Goal: Task Accomplishment & Management: Manage account settings

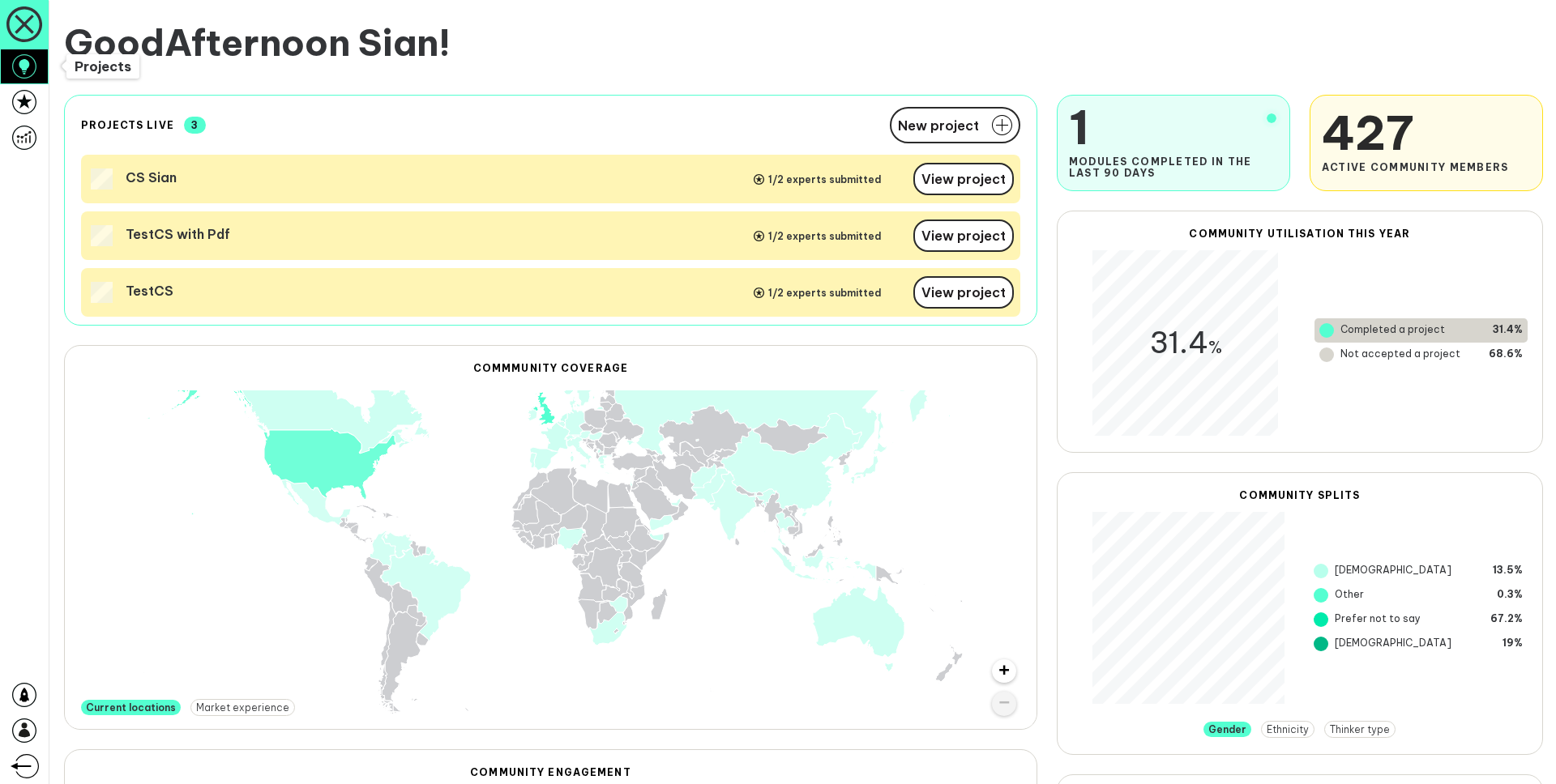
click at [30, 69] on icon at bounding box center [25, 66] width 25 height 24
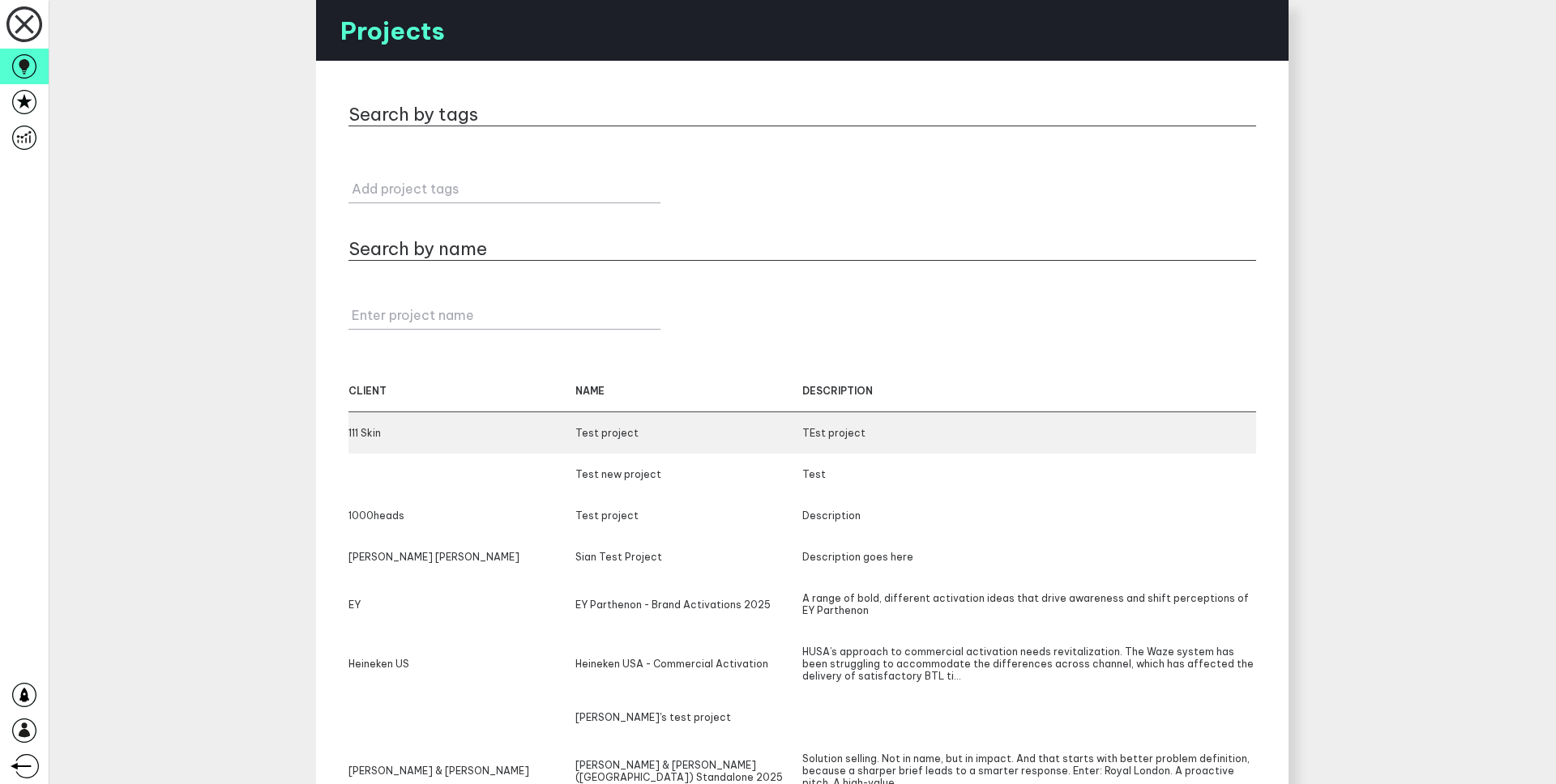
click at [587, 434] on div "Test project" at bounding box center [689, 433] width 227 height 12
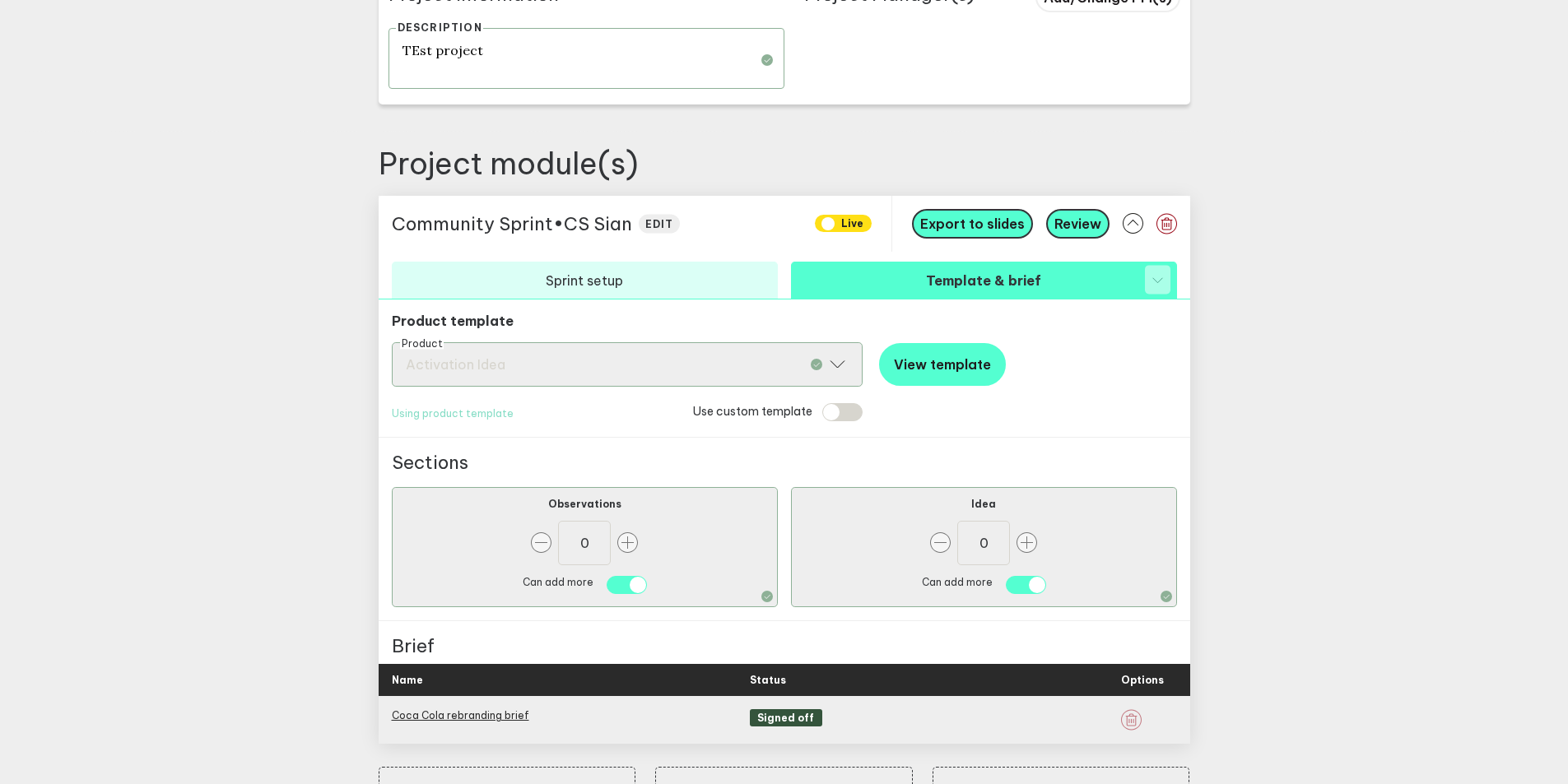
scroll to position [577, 0]
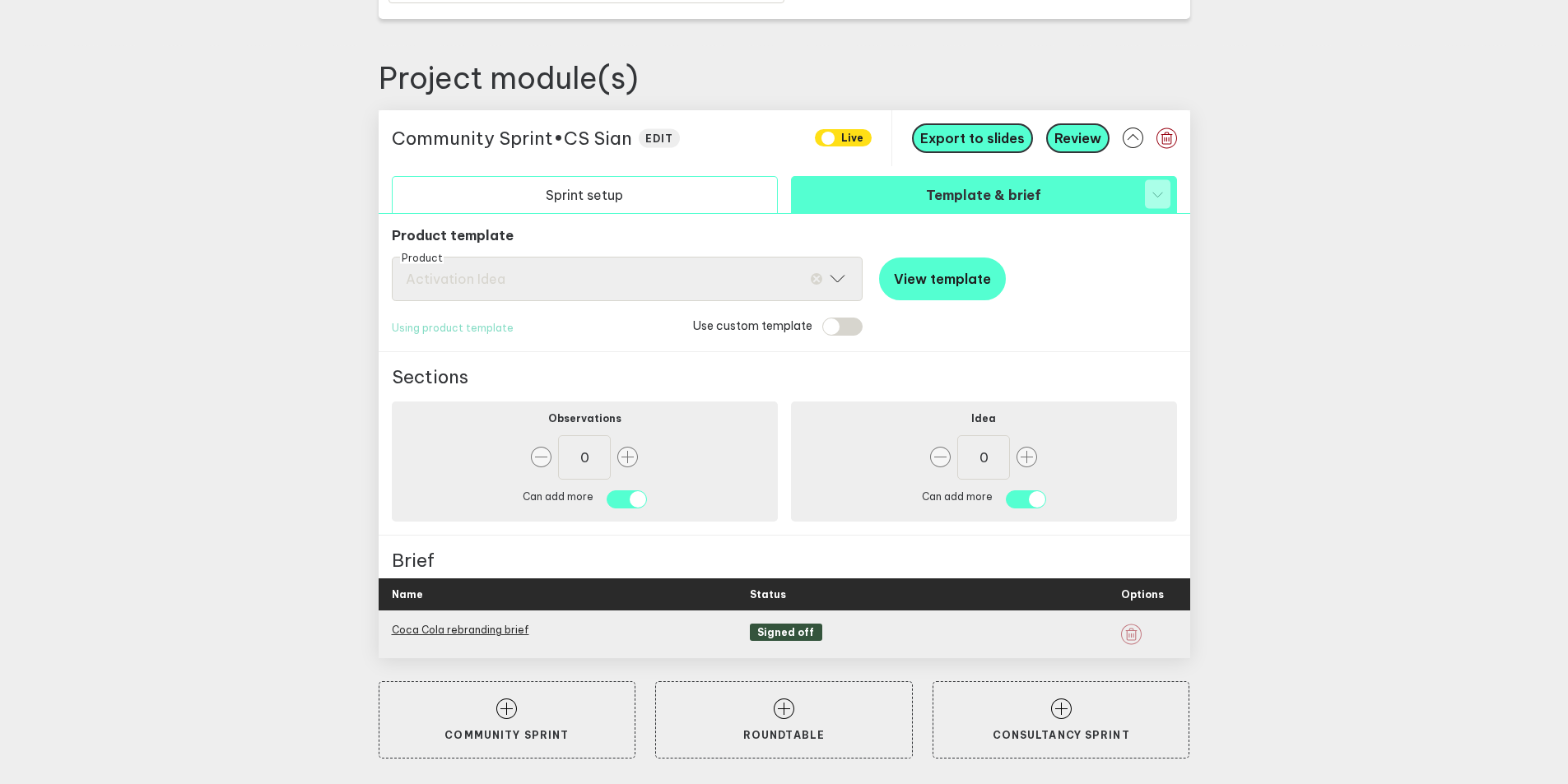
click at [579, 197] on button "Sprint setup" at bounding box center [584, 194] width 386 height 37
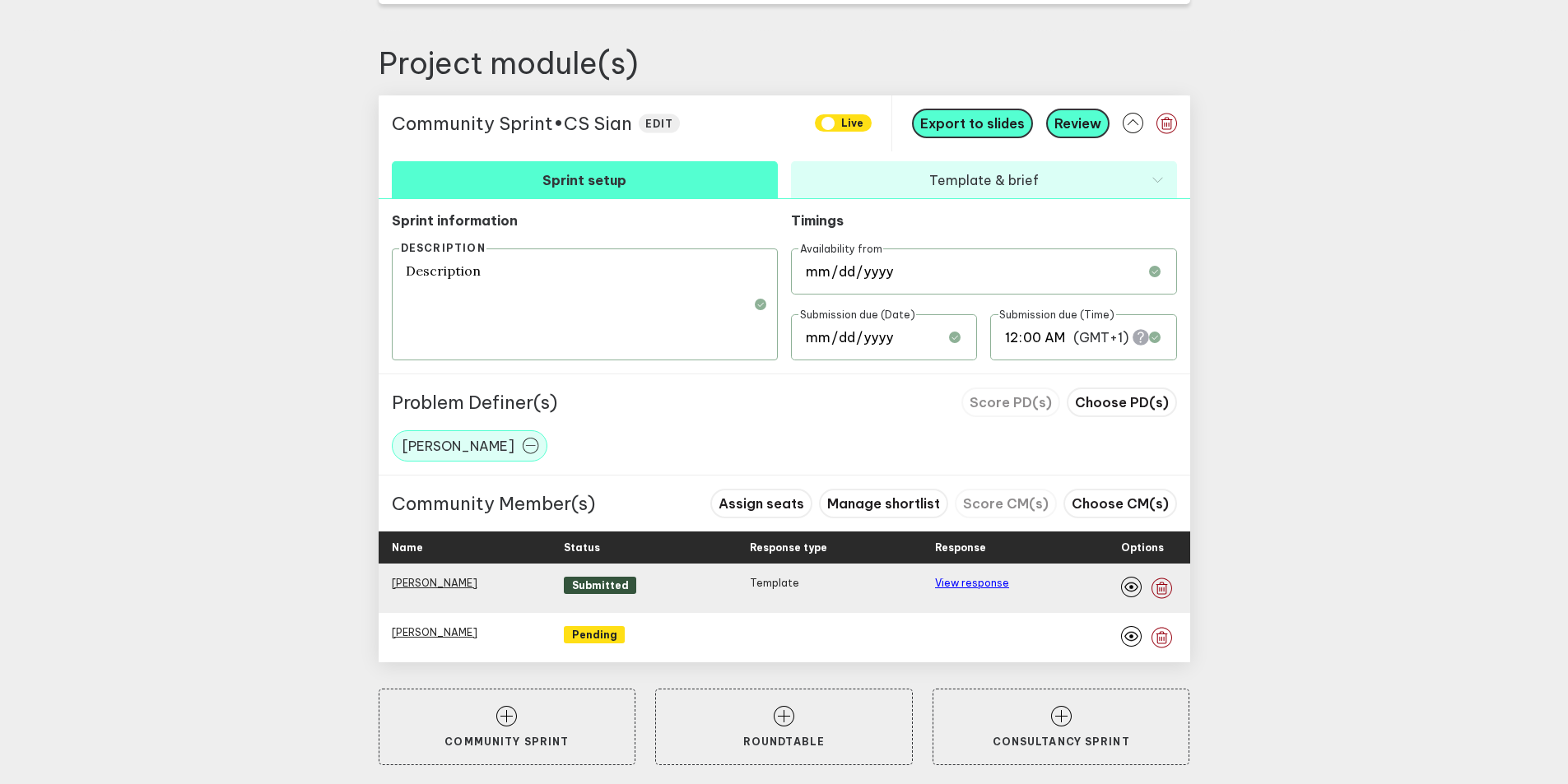
scroll to position [599, 0]
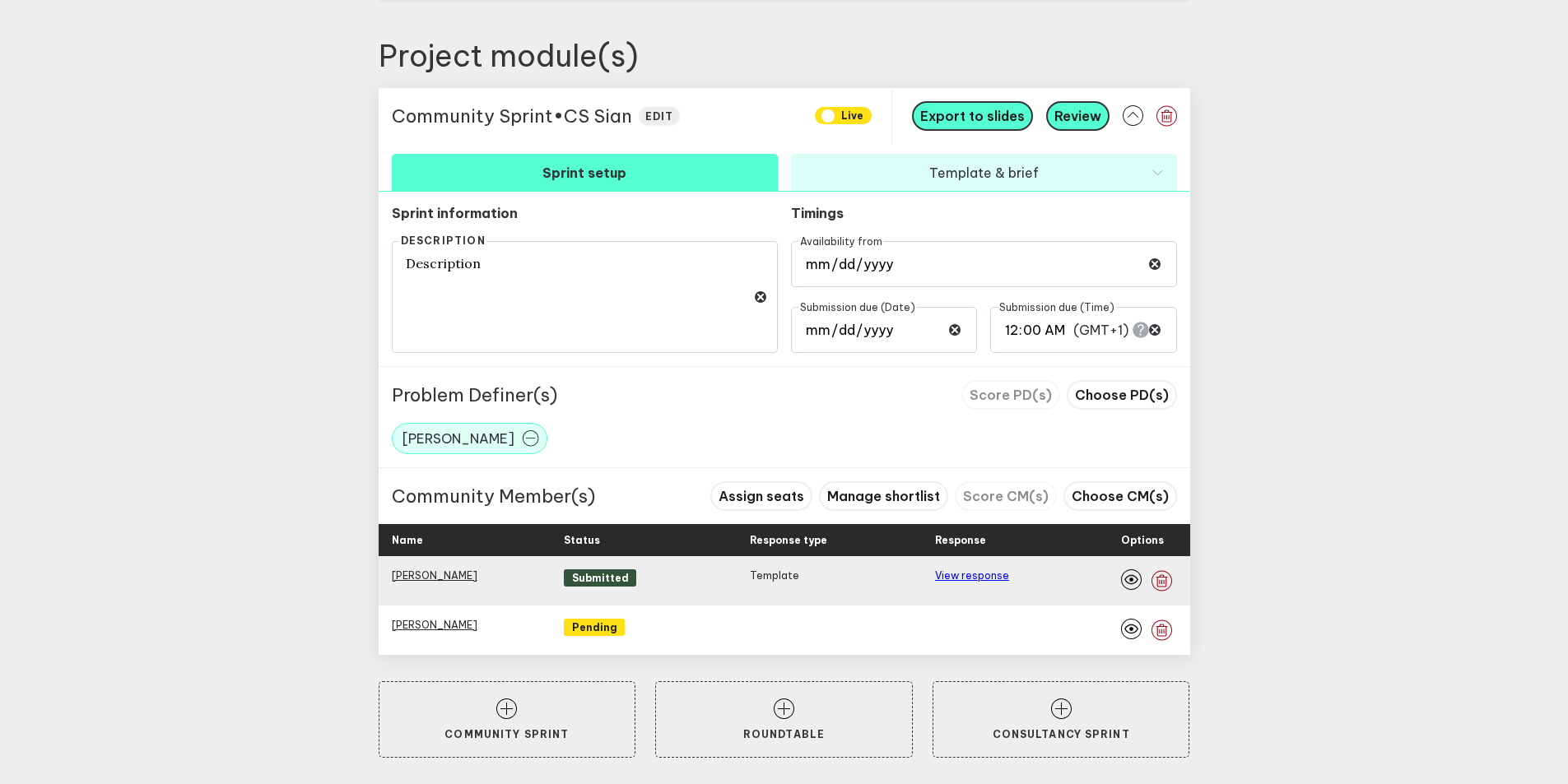
click at [600, 580] on span "Submitted" at bounding box center [600, 577] width 72 height 17
click at [981, 576] on link "View response" at bounding box center [971, 575] width 74 height 12
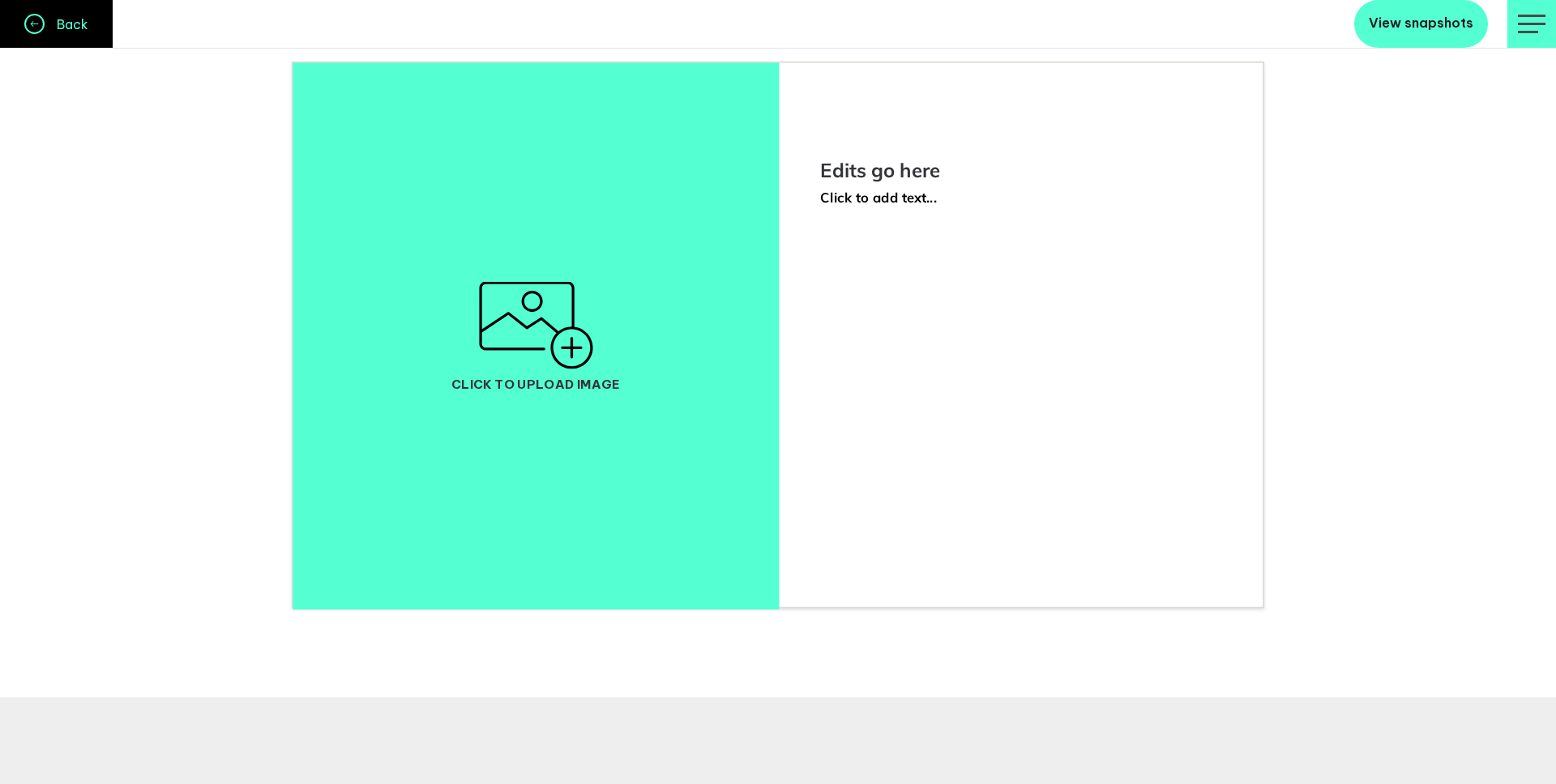
click at [68, 27] on h4 "Back" at bounding box center [67, 24] width 44 height 16
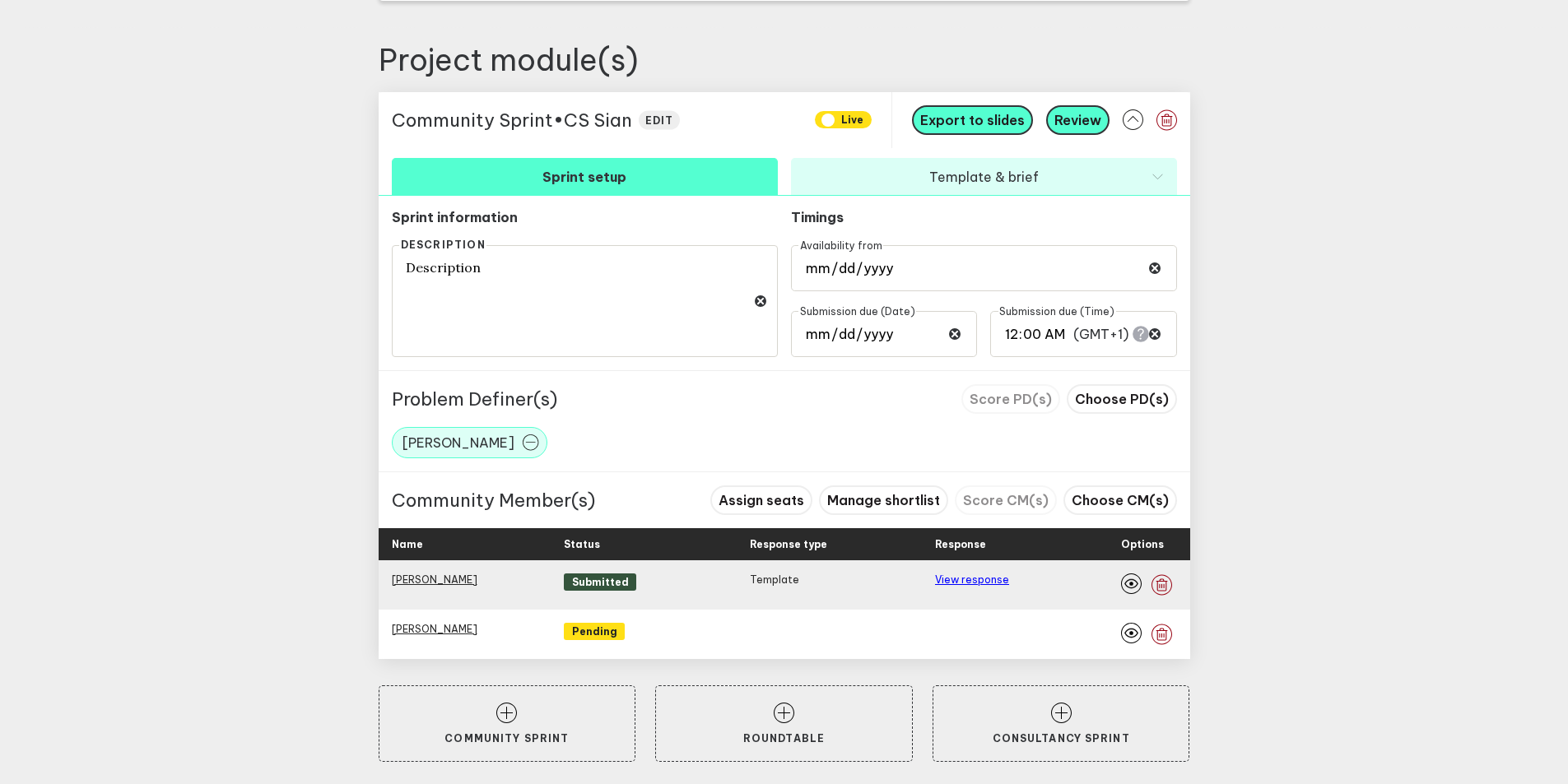
scroll to position [599, 0]
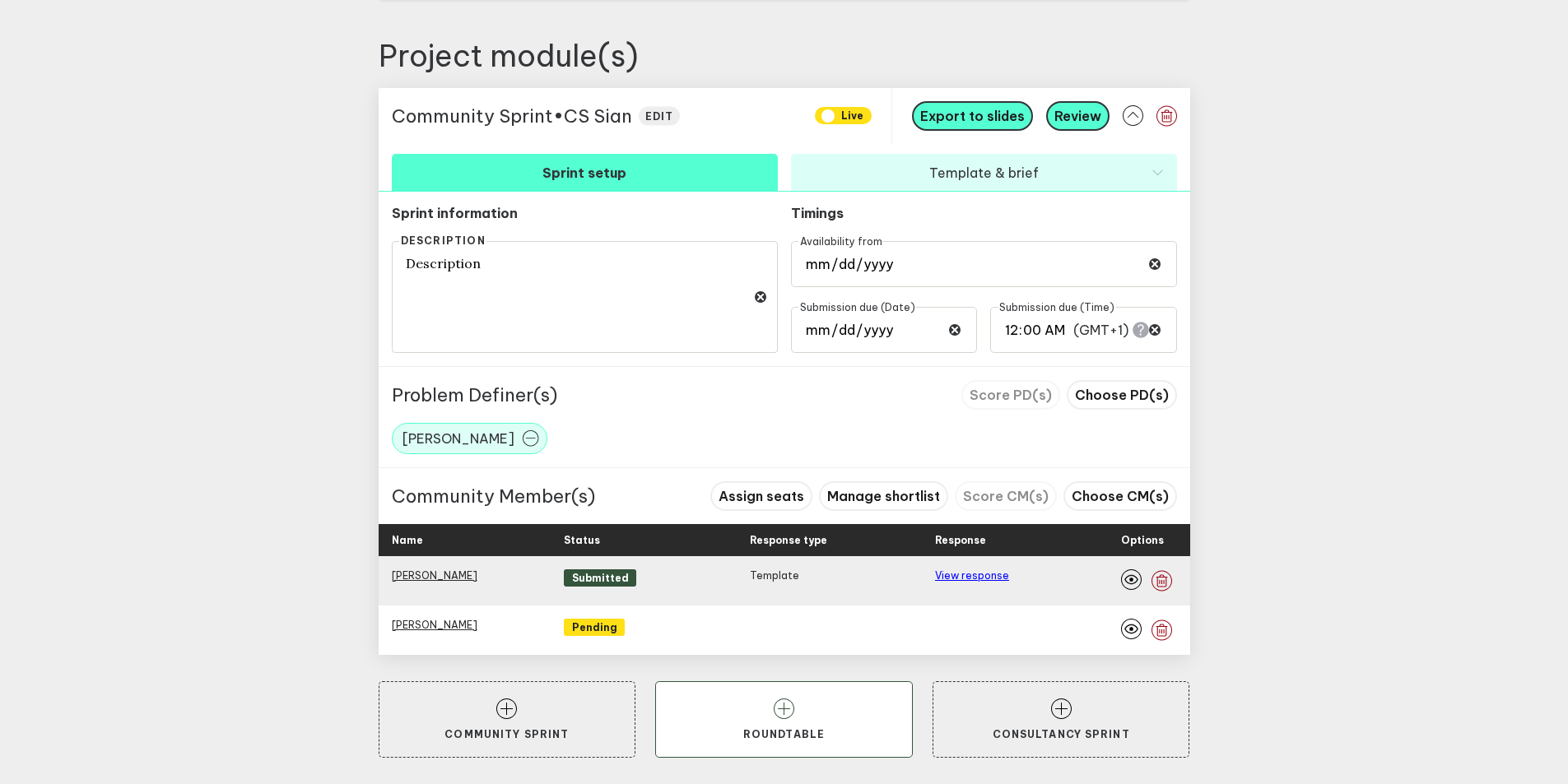
click at [787, 708] on icon at bounding box center [783, 709] width 21 height 21
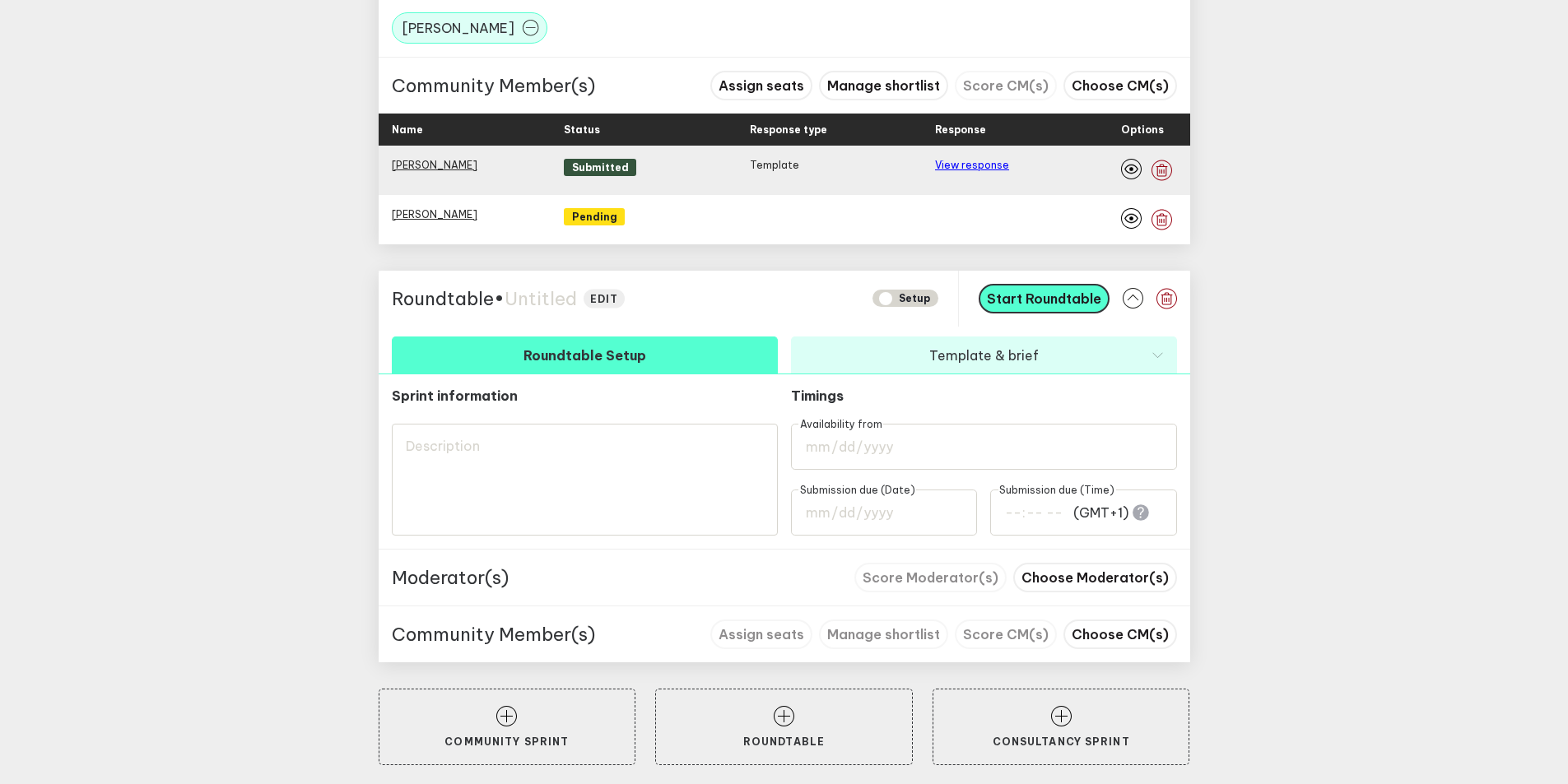
scroll to position [1017, 0]
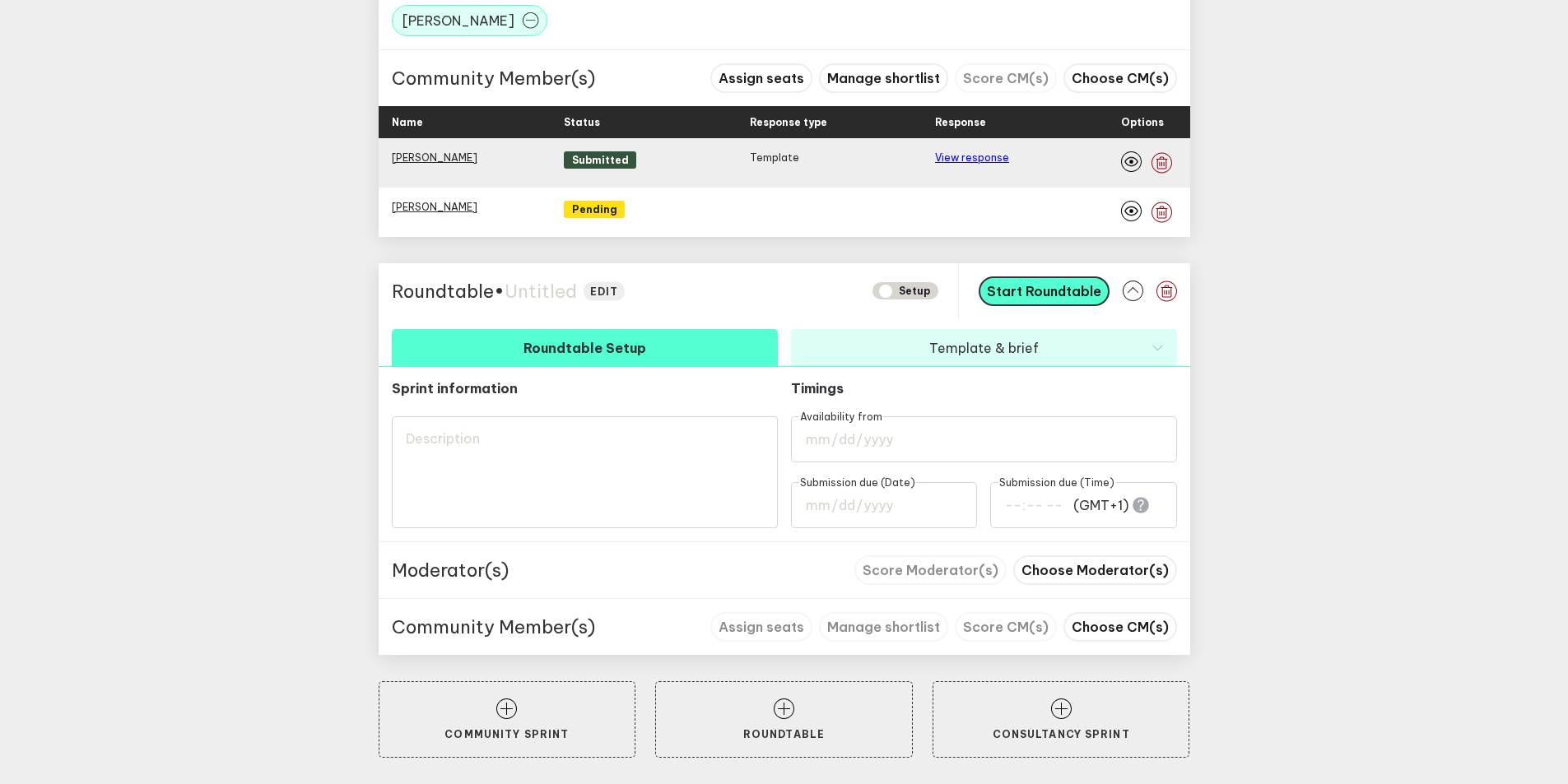
click at [561, 295] on span "Untitled" at bounding box center [540, 291] width 72 height 23
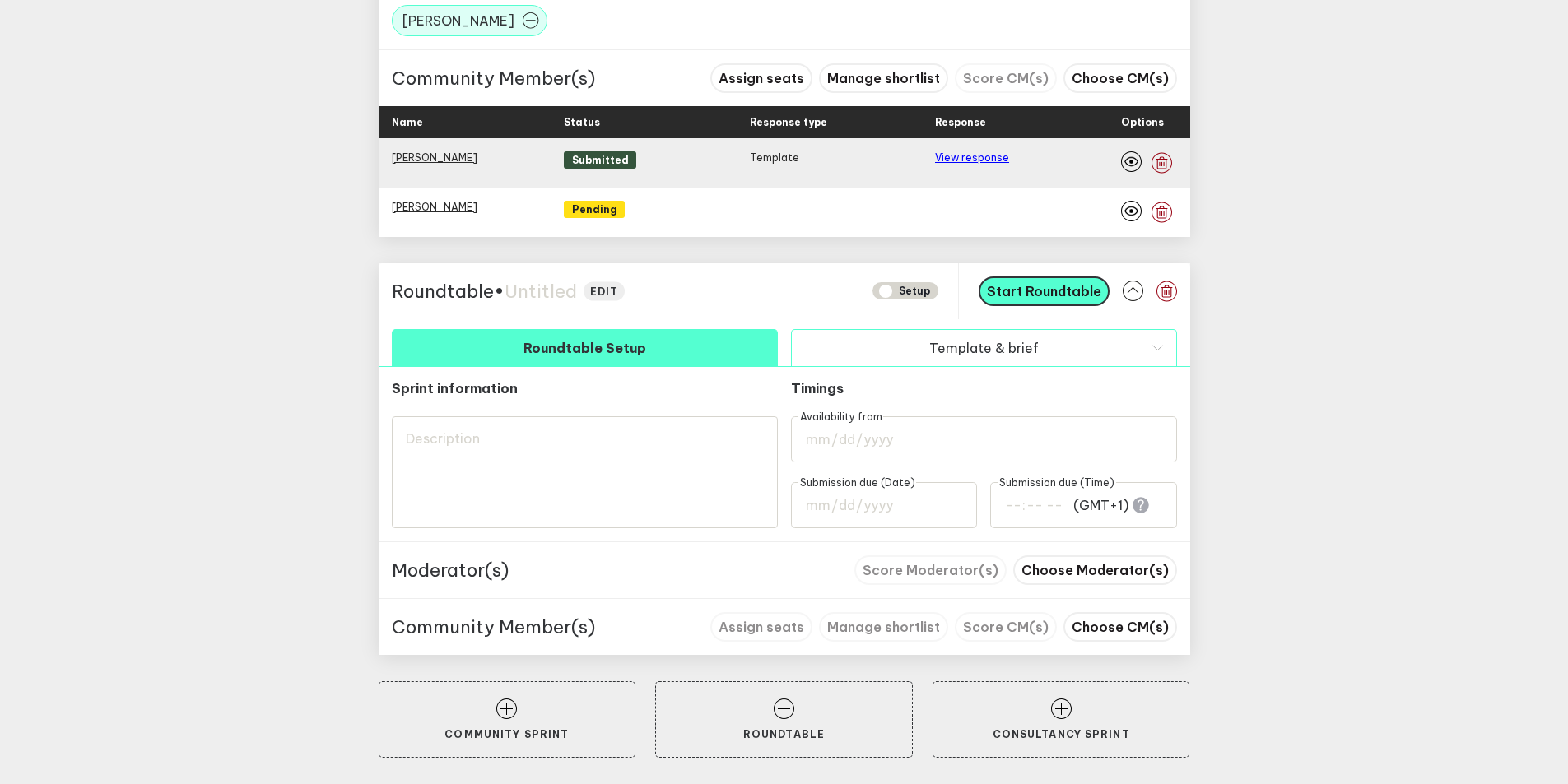
click at [1036, 356] on button "Template & brief" at bounding box center [983, 348] width 386 height 37
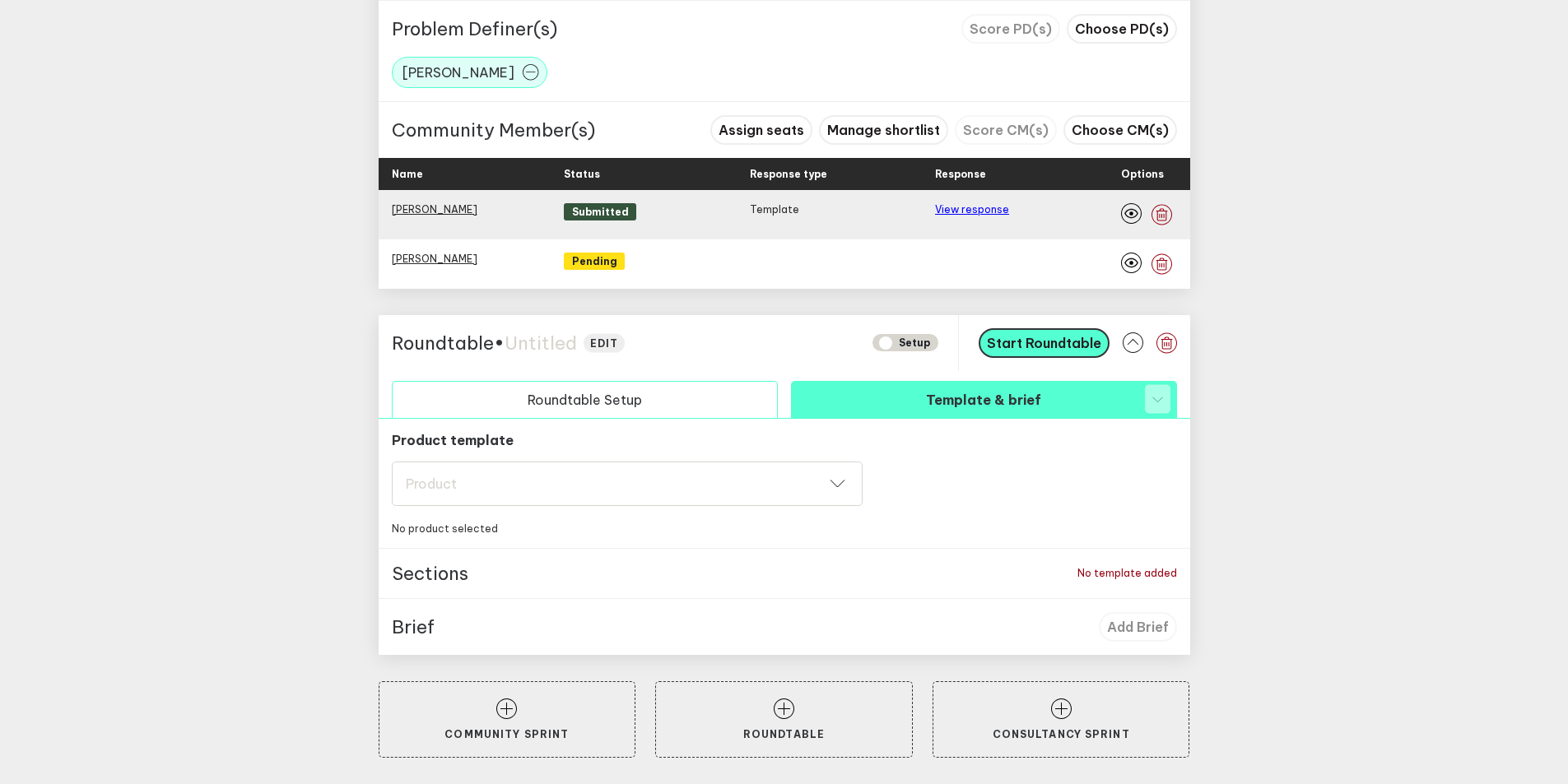
click at [667, 392] on button "Roundtable Setup" at bounding box center [584, 399] width 386 height 37
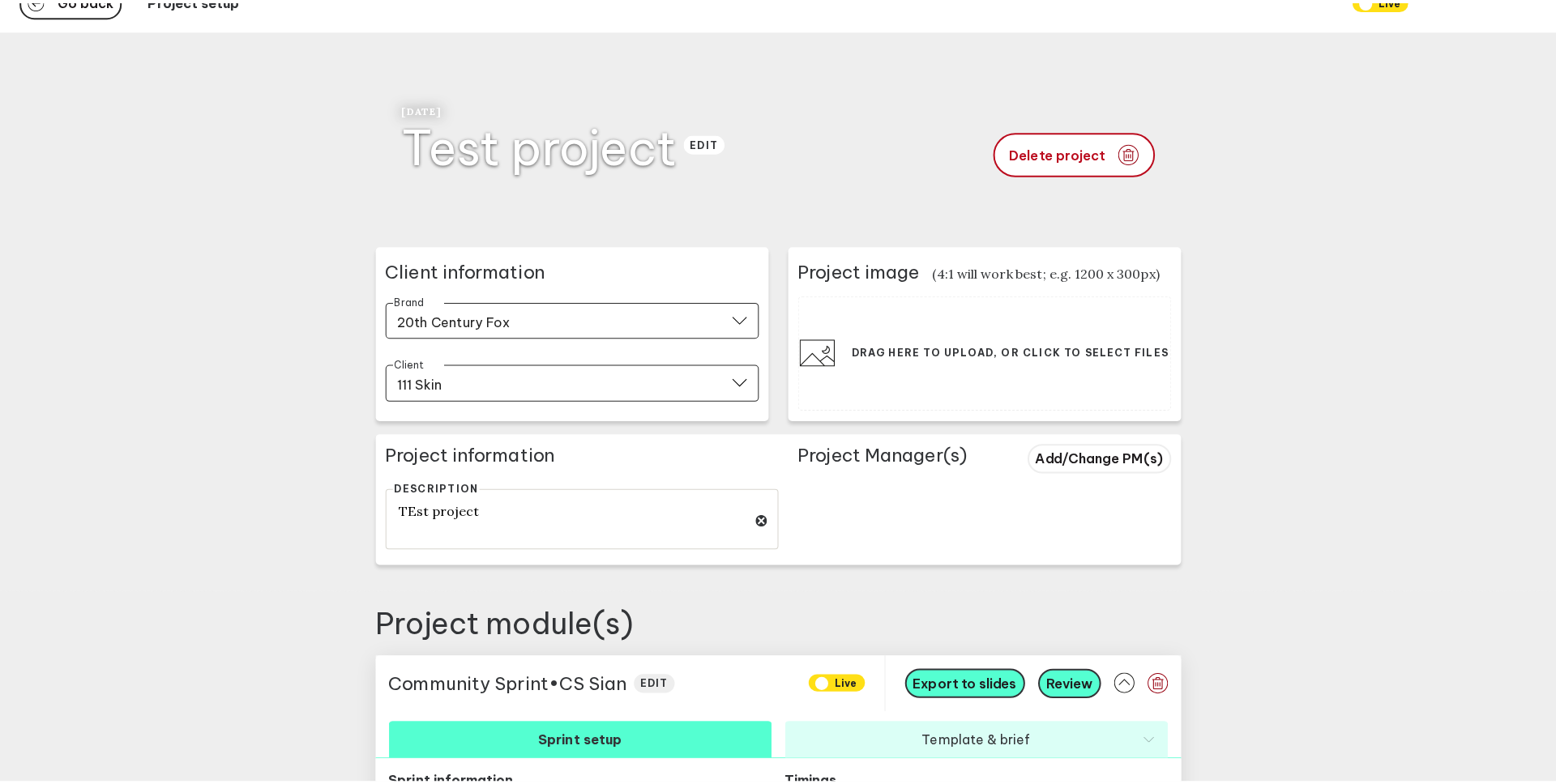
scroll to position [0, 0]
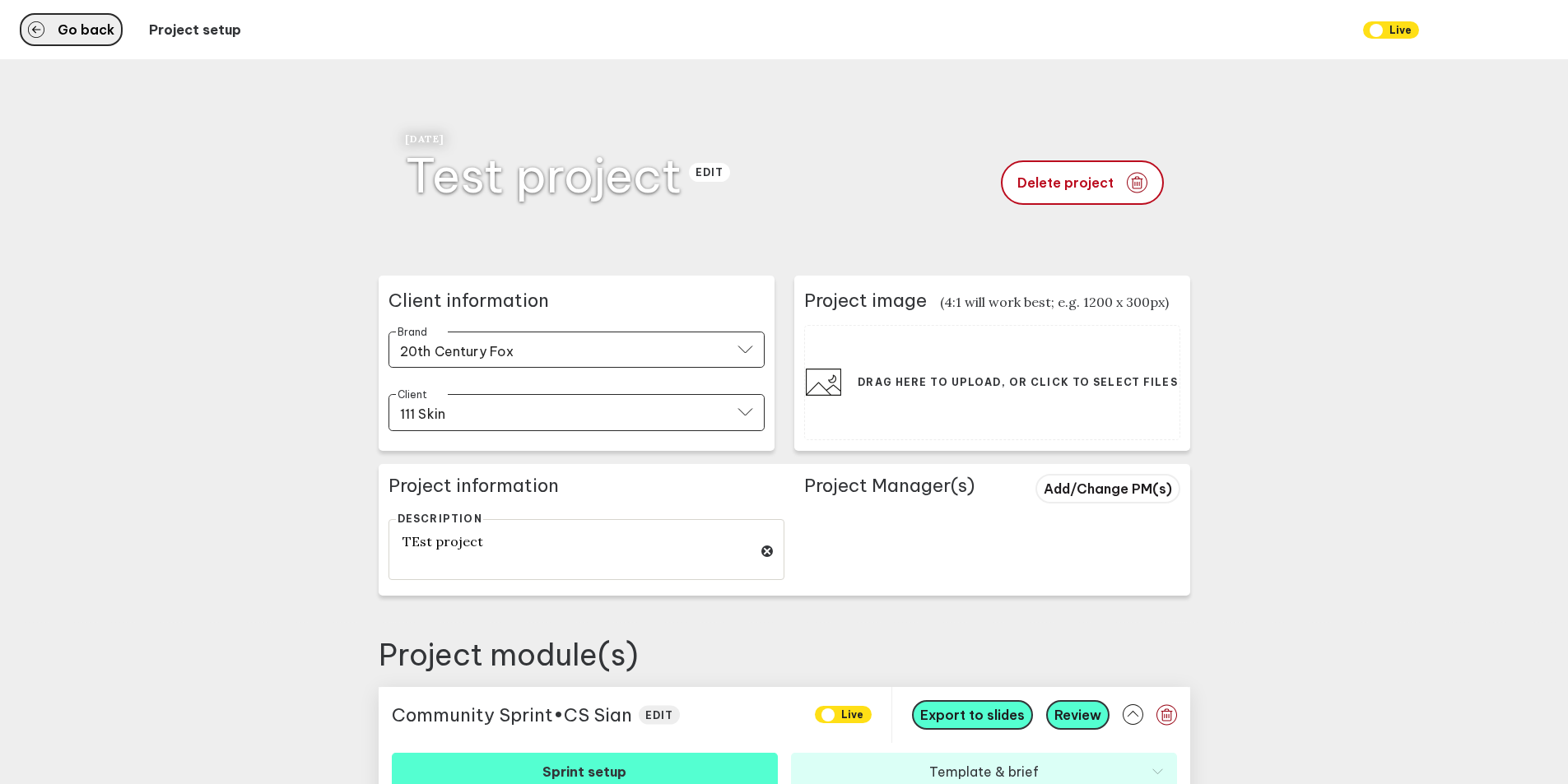
click at [85, 26] on span "Go back" at bounding box center [85, 30] width 56 height 13
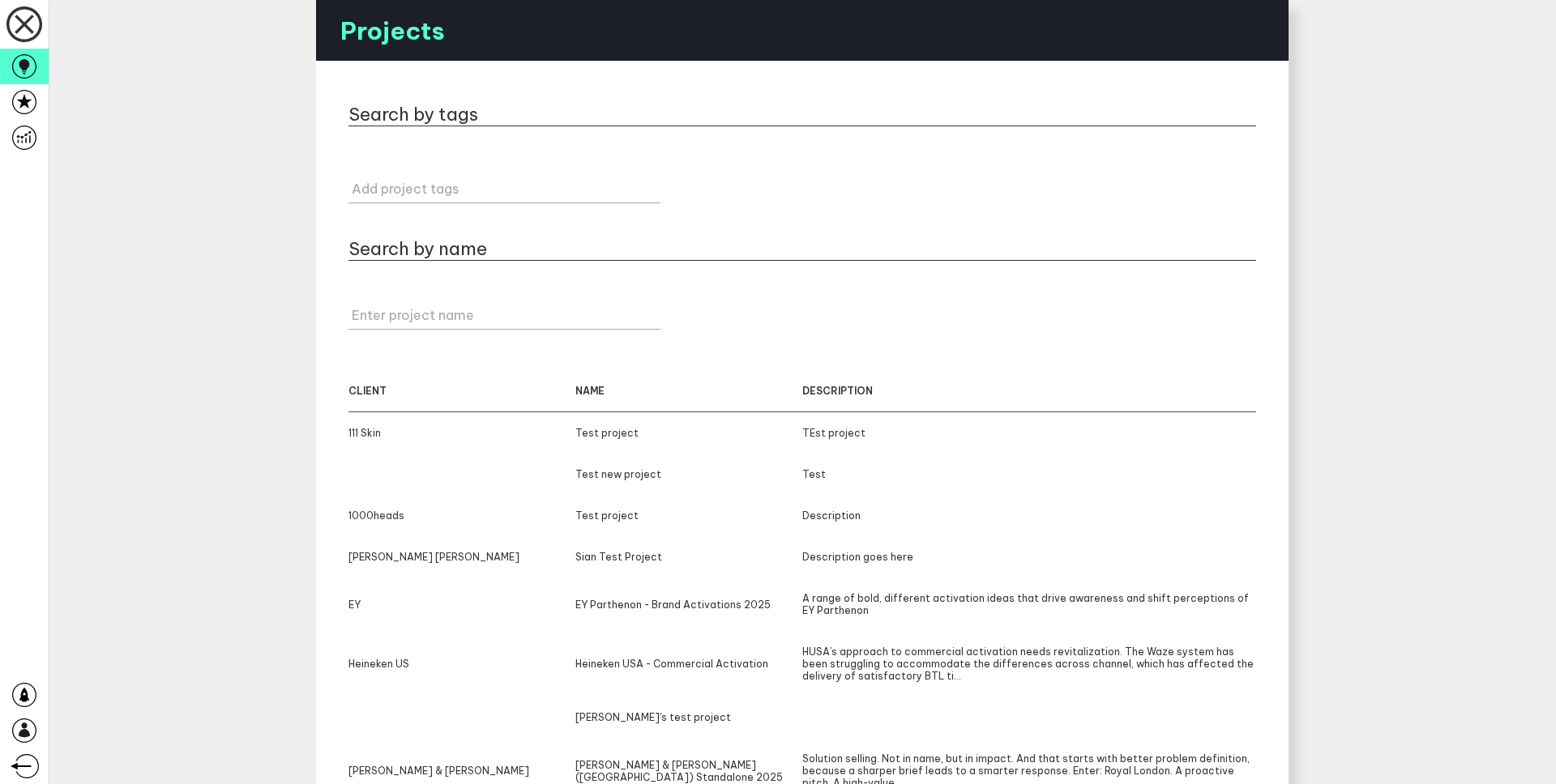
scroll to position [146, 0]
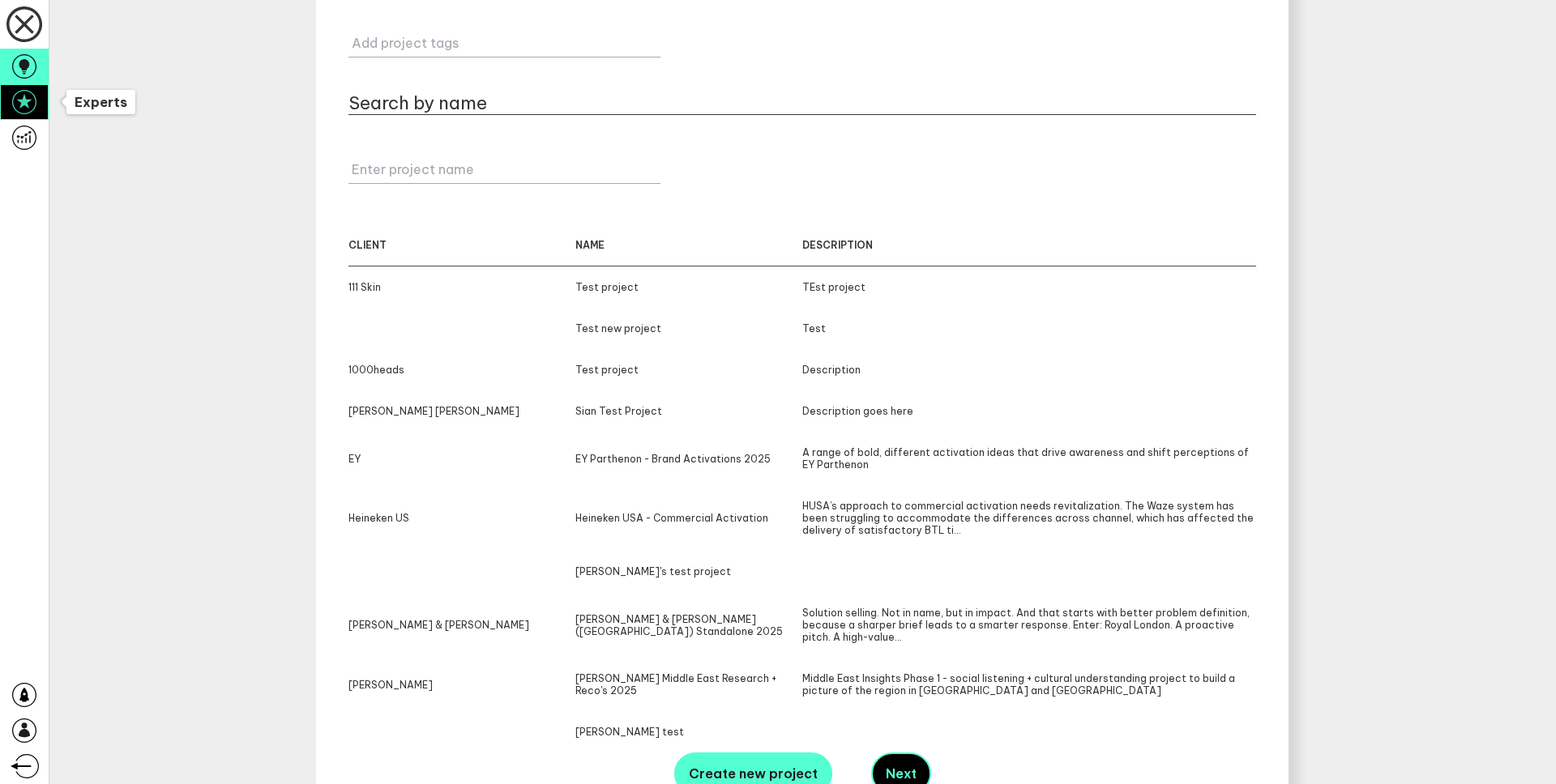
click at [23, 102] on icon at bounding box center [25, 102] width 25 height 24
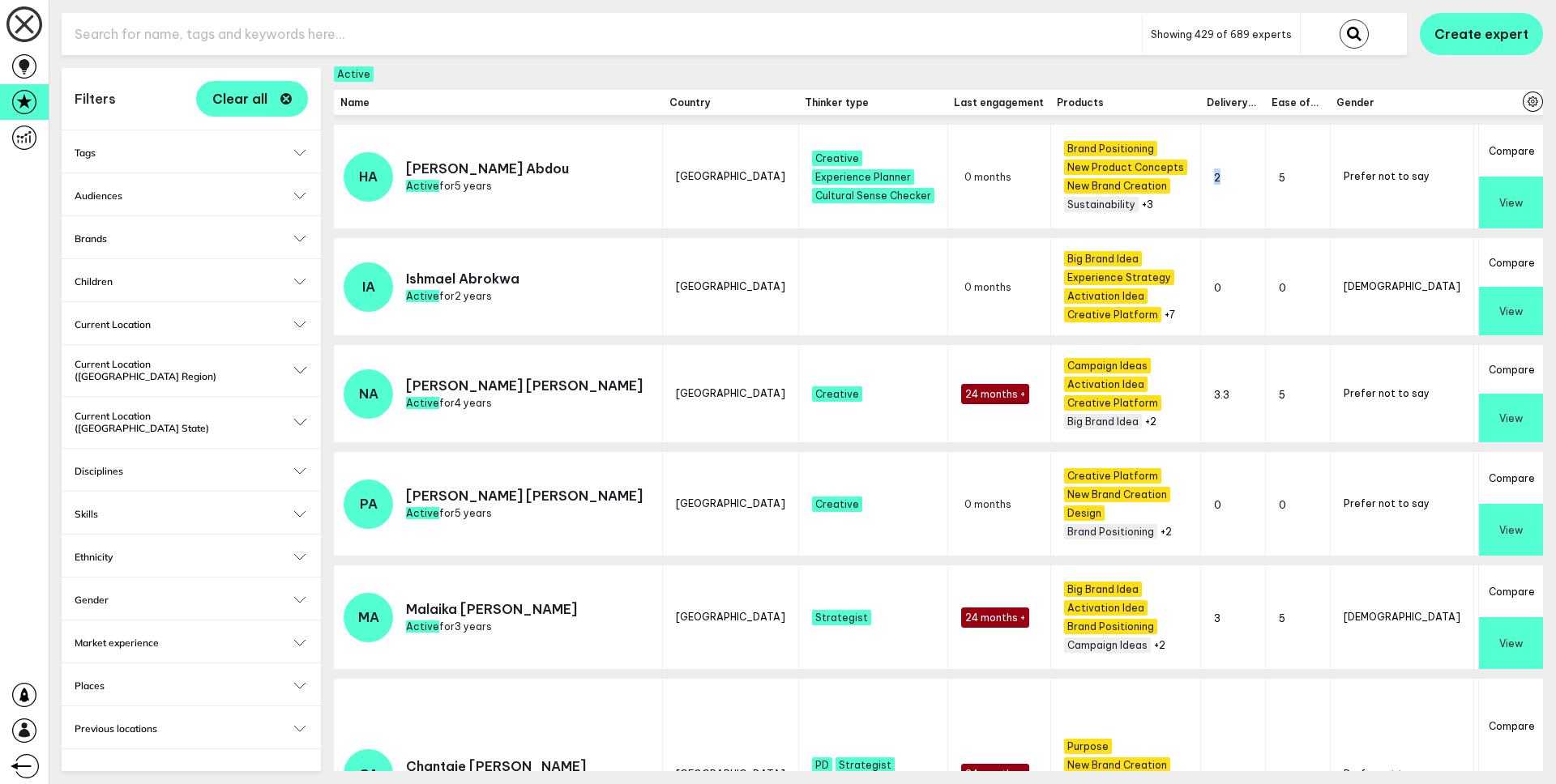
drag, startPoint x: 1013, startPoint y: 176, endPoint x: 999, endPoint y: 176, distance: 14.0
click at [1200, 176] on td "2" at bounding box center [1232, 181] width 65 height 114
drag, startPoint x: 405, startPoint y: 168, endPoint x: 467, endPoint y: 167, distance: 62.0
click at [467, 167] on div "HA Hany Abdou Active for 5 years" at bounding box center [457, 176] width 225 height 50
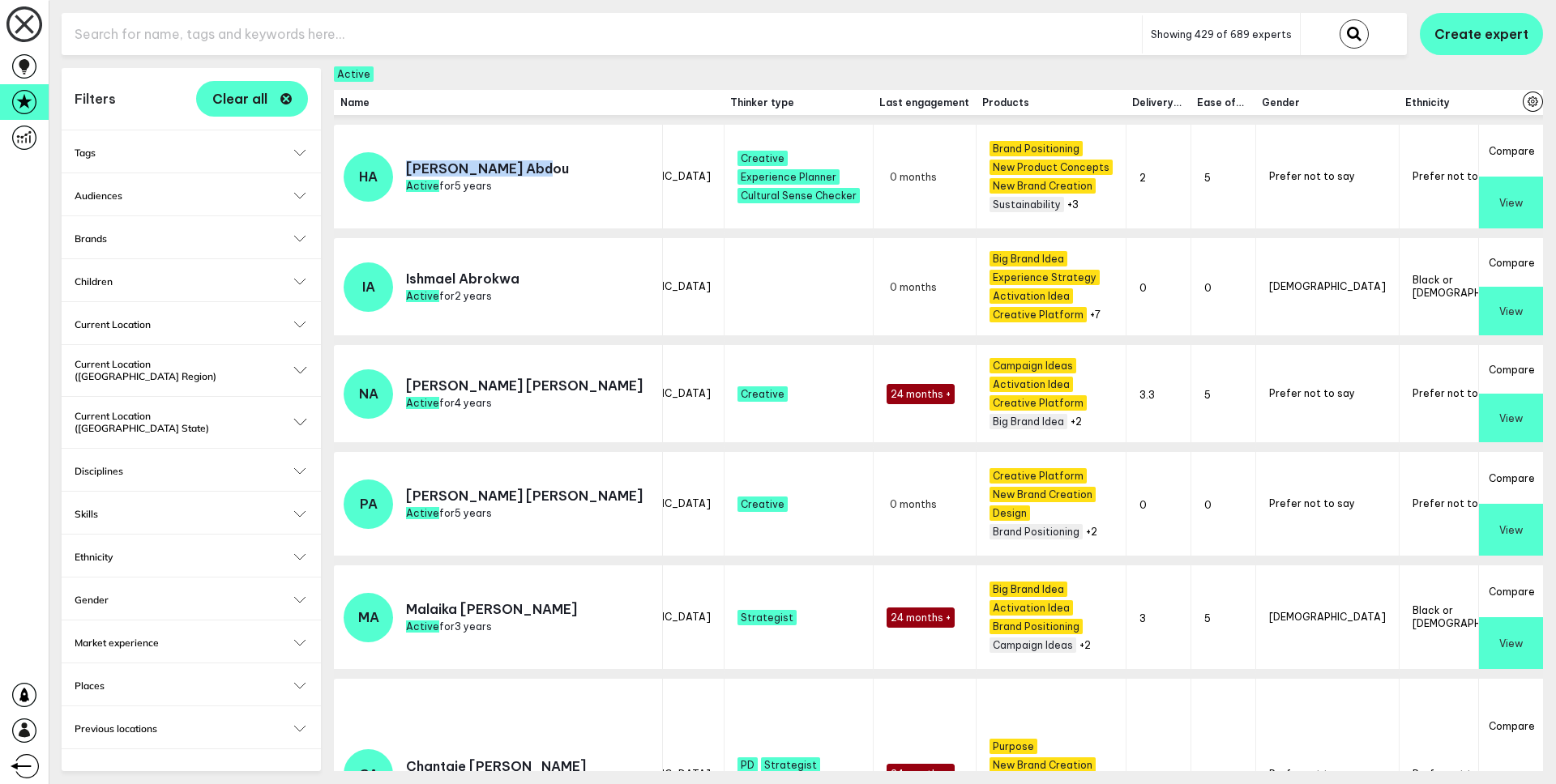
scroll to position [0, 55]
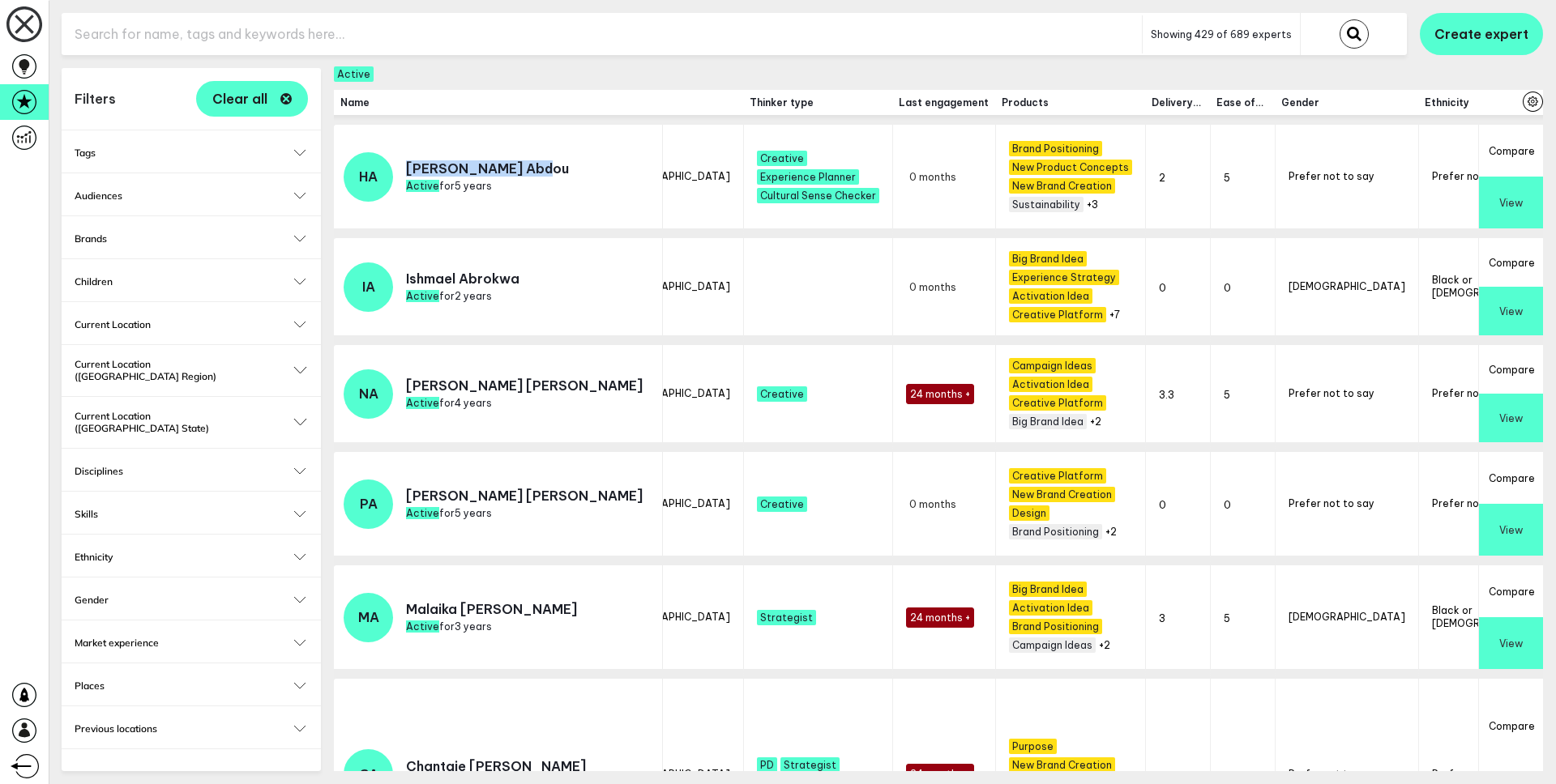
click at [1491, 252] on button "Compare" at bounding box center [1510, 263] width 64 height 49
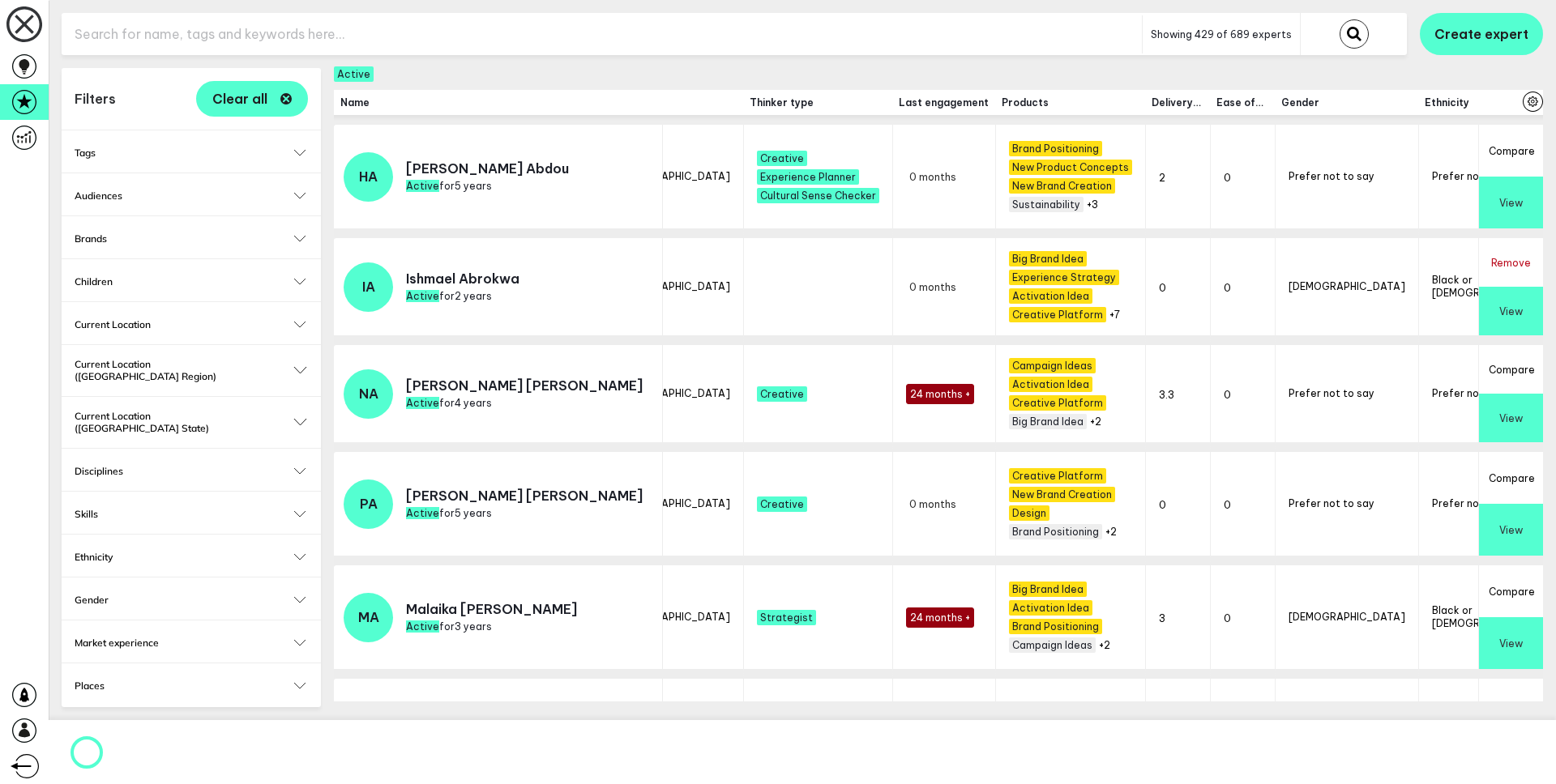
click at [1487, 365] on button "Compare" at bounding box center [1510, 370] width 64 height 49
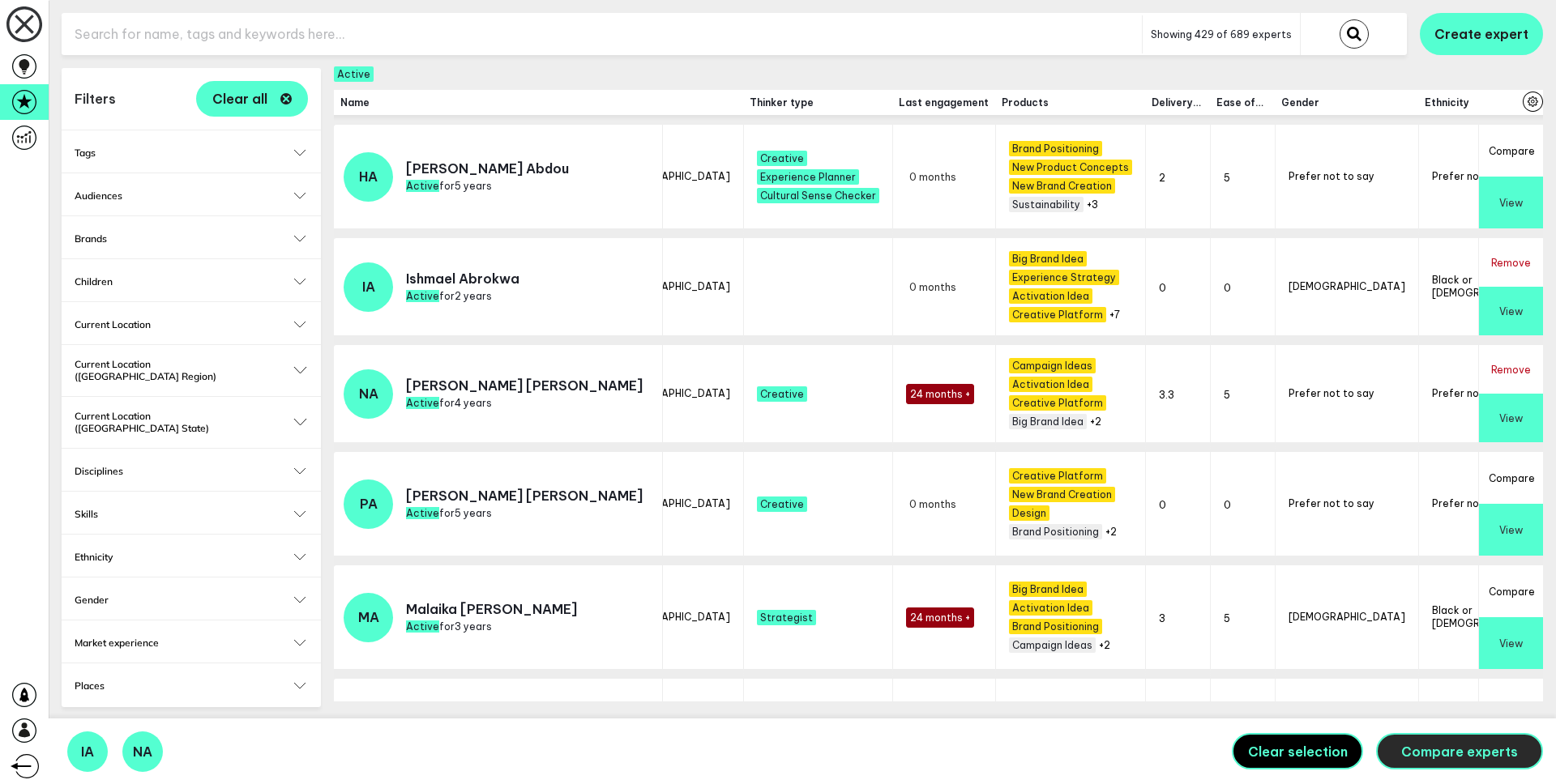
click at [1435, 764] on button "Compare experts" at bounding box center [1459, 752] width 167 height 38
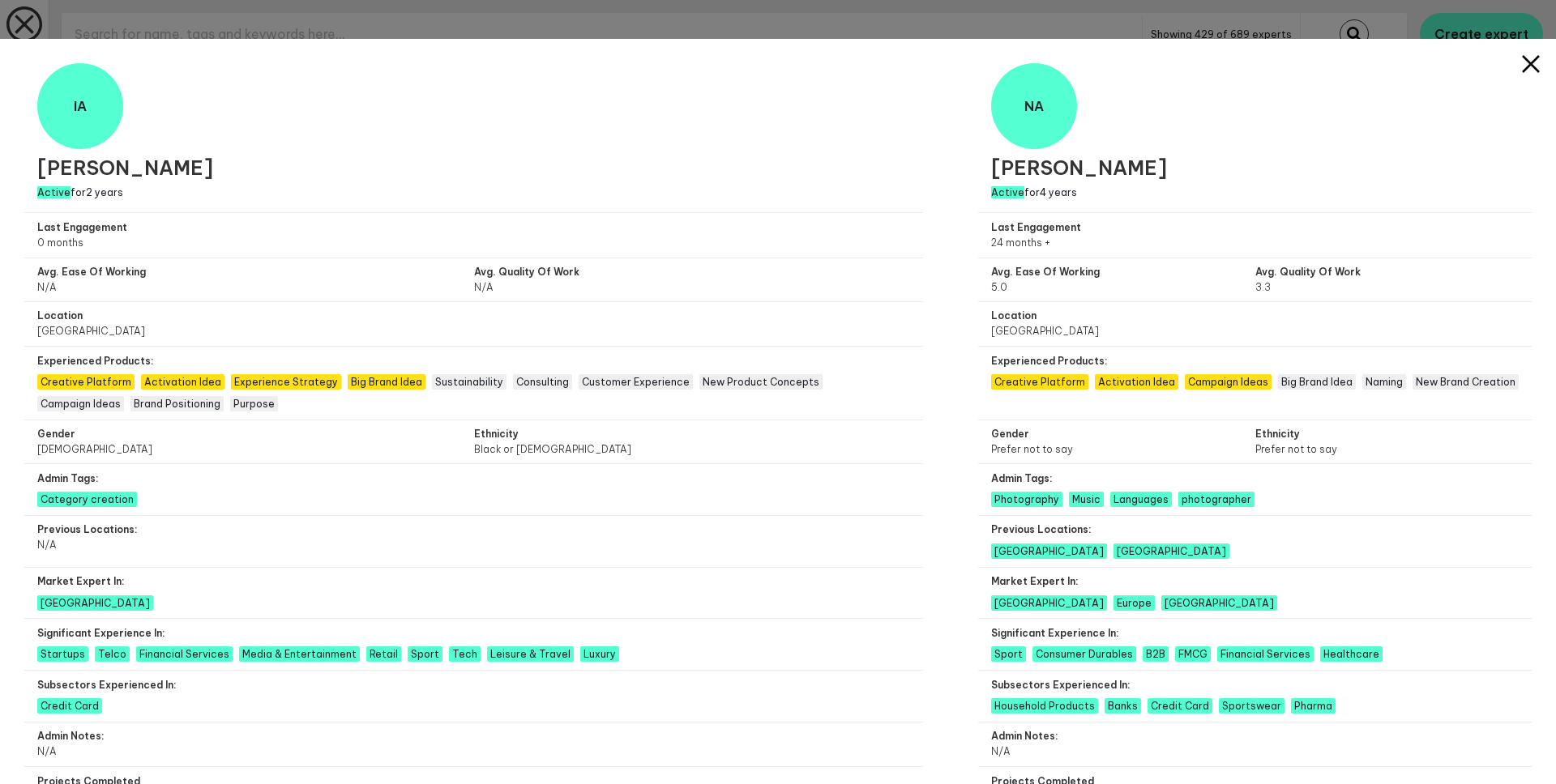
click at [1523, 67] on icon "Close comparison" at bounding box center [1531, 64] width 18 height 18
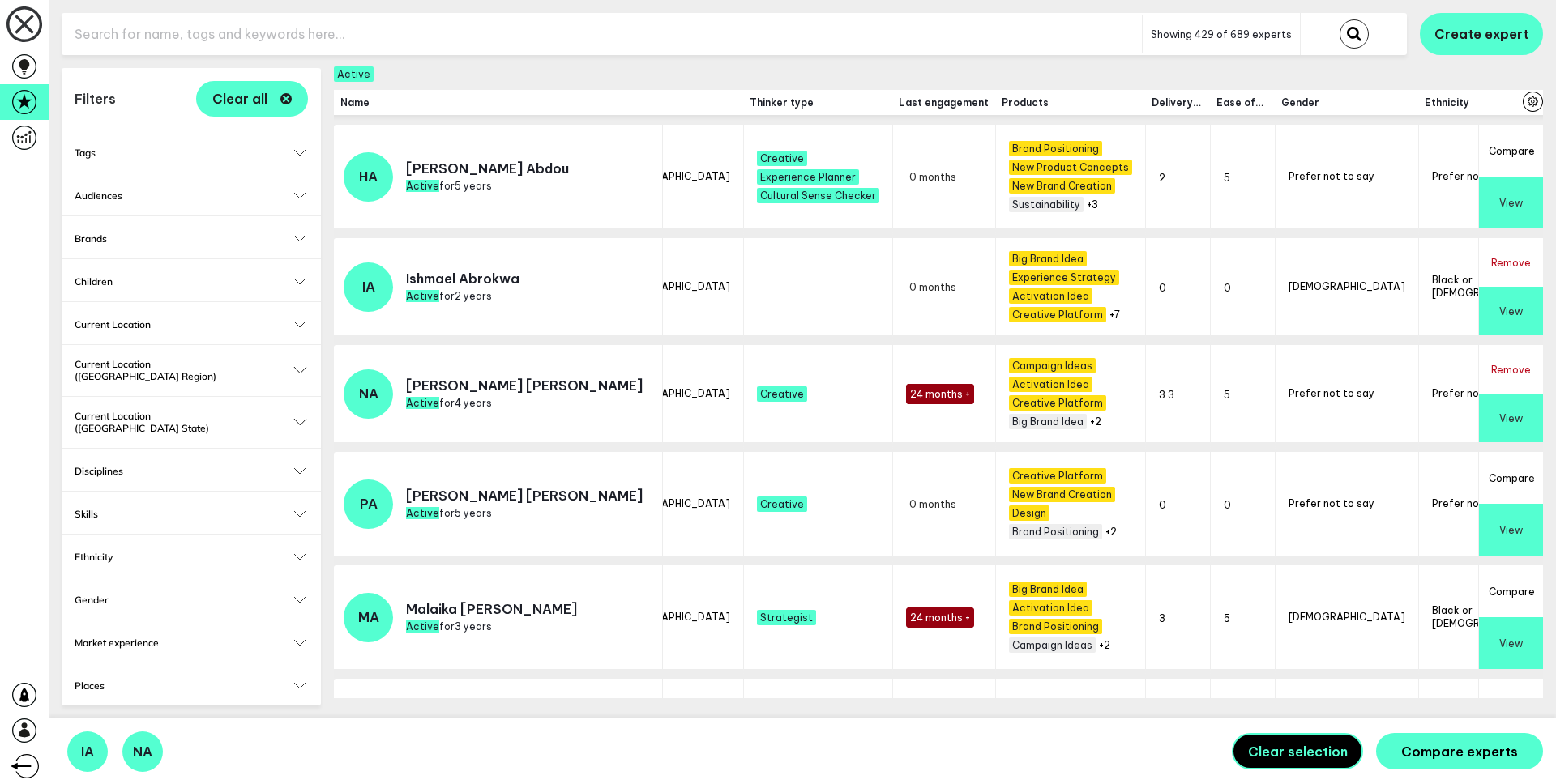
click at [162, 276] on h2 "Children" at bounding box center [191, 281] width 234 height 12
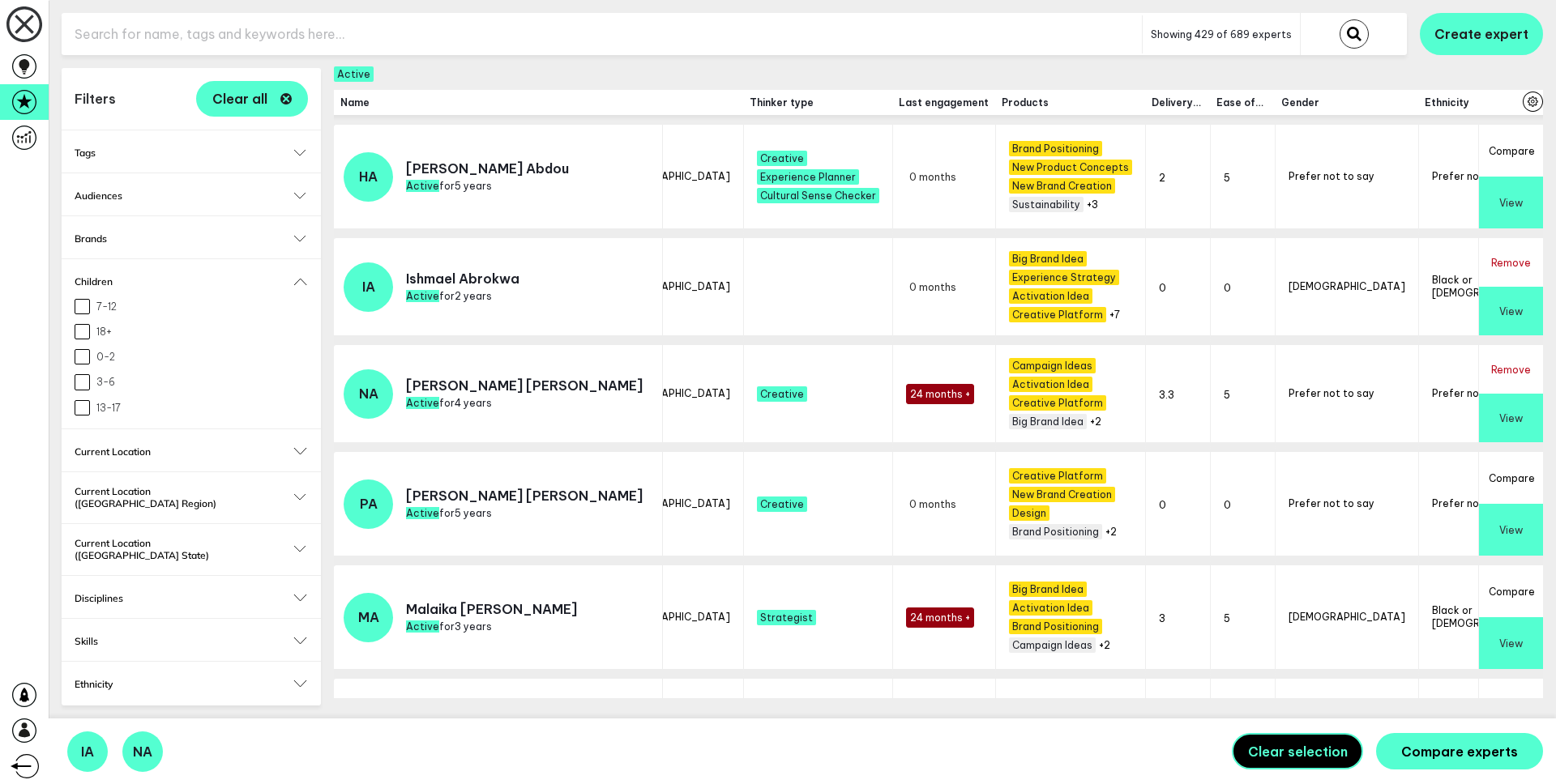
click at [158, 454] on h2 "Current Location" at bounding box center [191, 452] width 234 height 12
click at [189, 243] on h2 "Brands" at bounding box center [191, 238] width 234 height 12
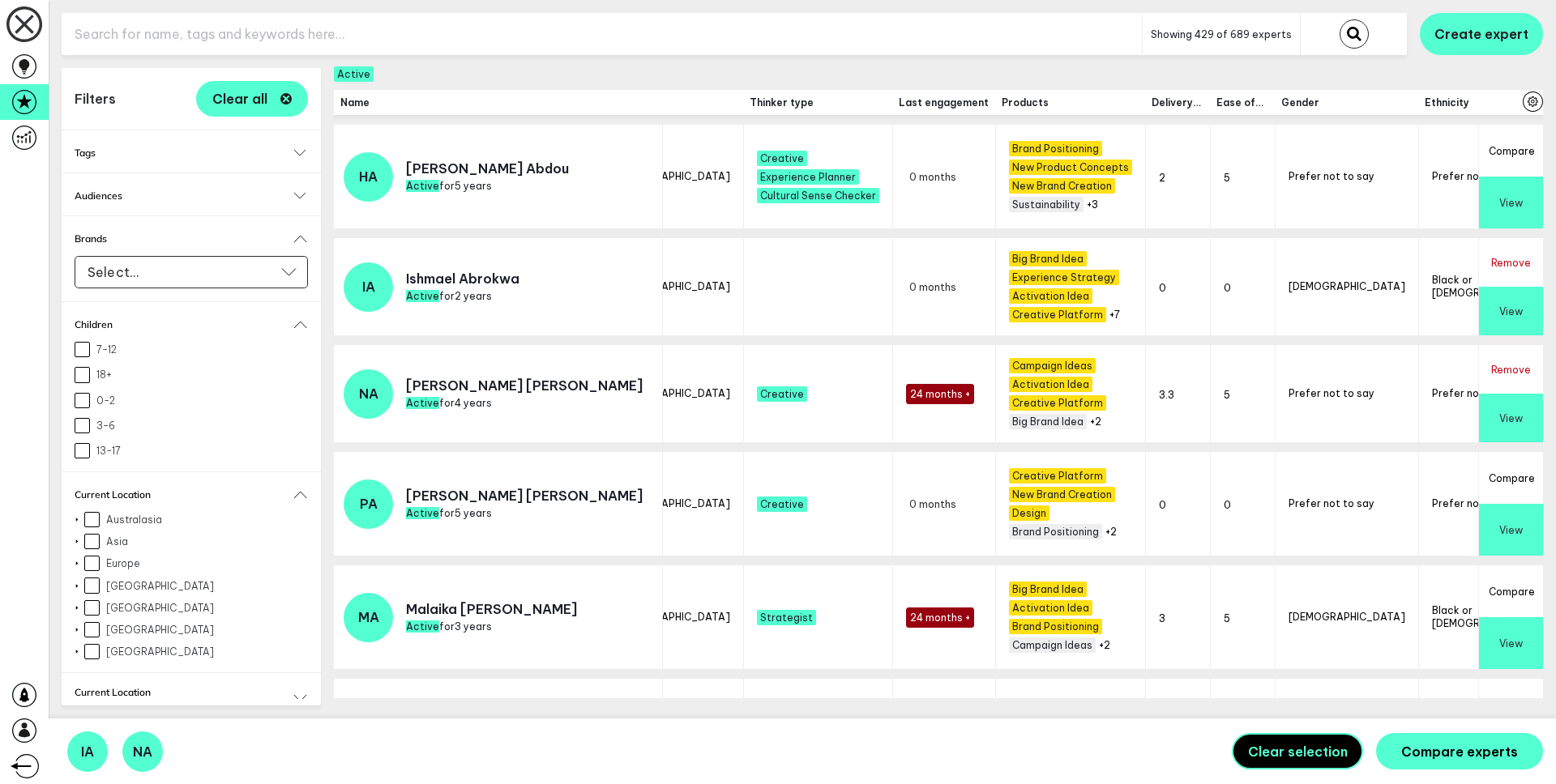
click at [164, 185] on div "Audiences Babies (under [DEMOGRAPHIC_DATA]) Young Kids ([DEMOGRAPHIC_DATA]) Mil…" at bounding box center [190, 194] width 259 height 42
click at [160, 208] on div "Audiences Babies (under [DEMOGRAPHIC_DATA]) Young Kids ([DEMOGRAPHIC_DATA]) Mil…" at bounding box center [190, 194] width 259 height 42
click at [232, 198] on h2 "Audiences" at bounding box center [191, 195] width 234 height 12
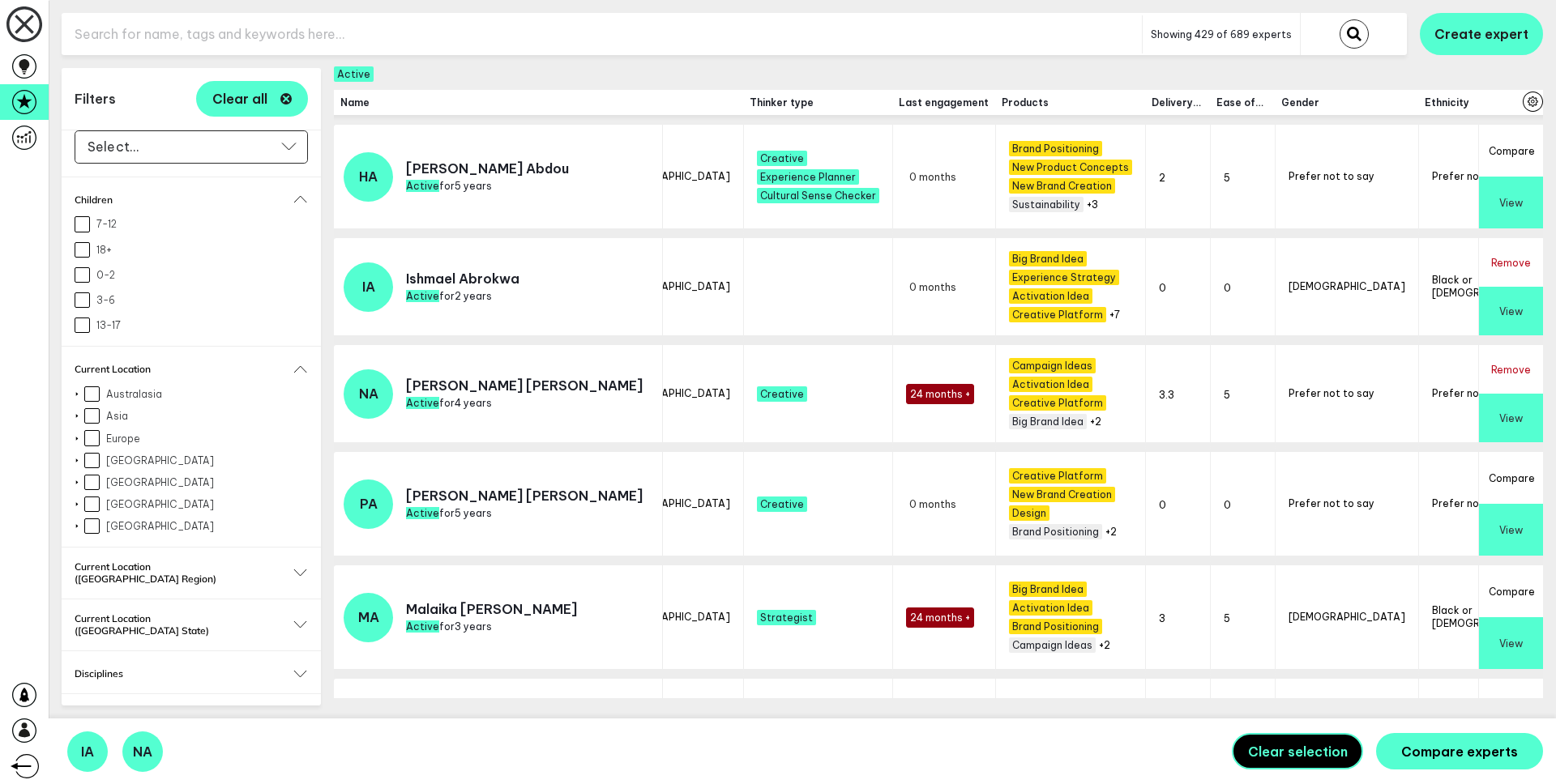
scroll to position [620, 0]
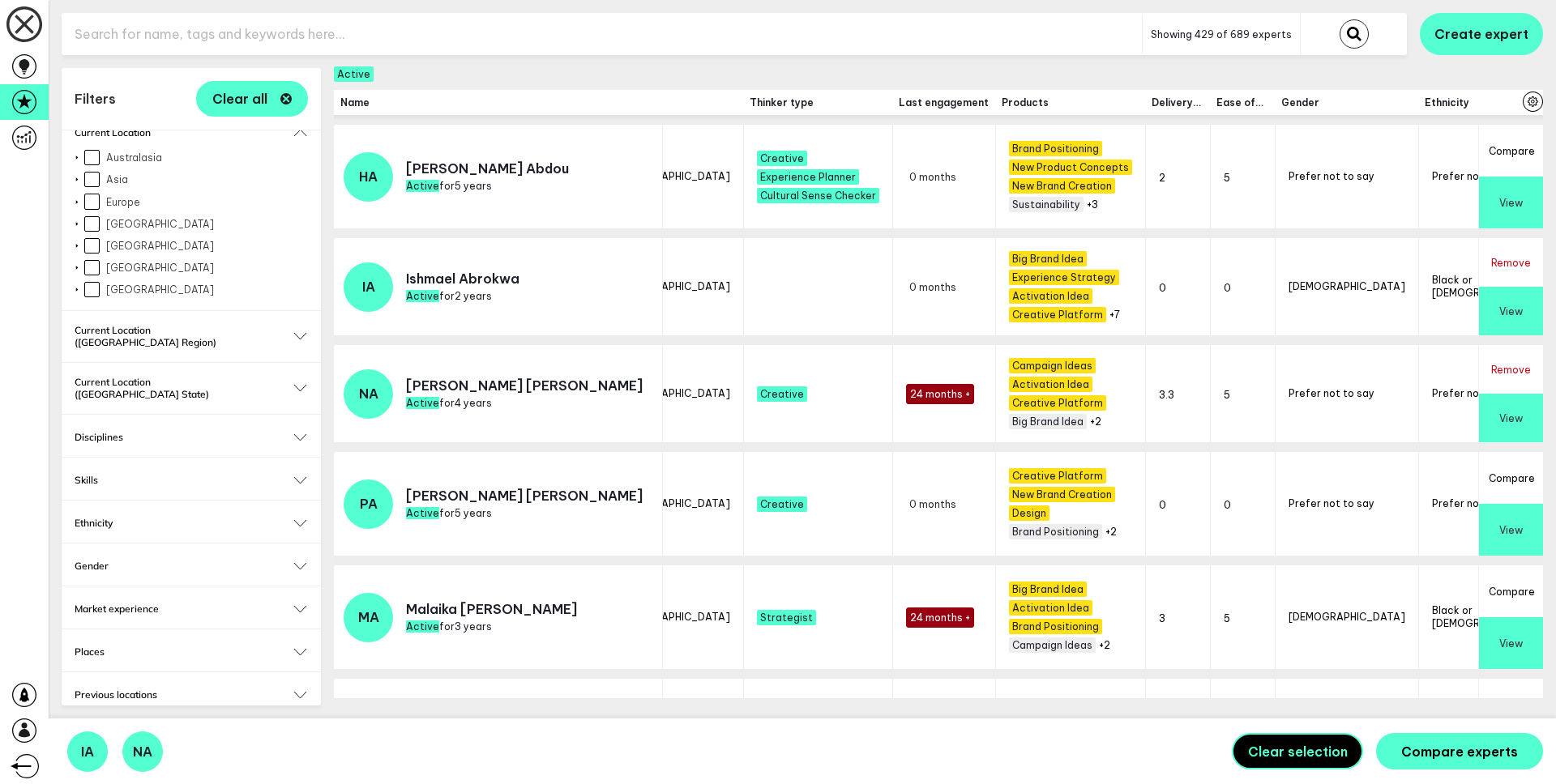
click at [136, 586] on div "Market experience Expand Australasia Expand Asia Expand Europe Expand Africa Ex…" at bounding box center [190, 608] width 259 height 42
click at [145, 603] on h2 "Market experience" at bounding box center [191, 608] width 234 height 12
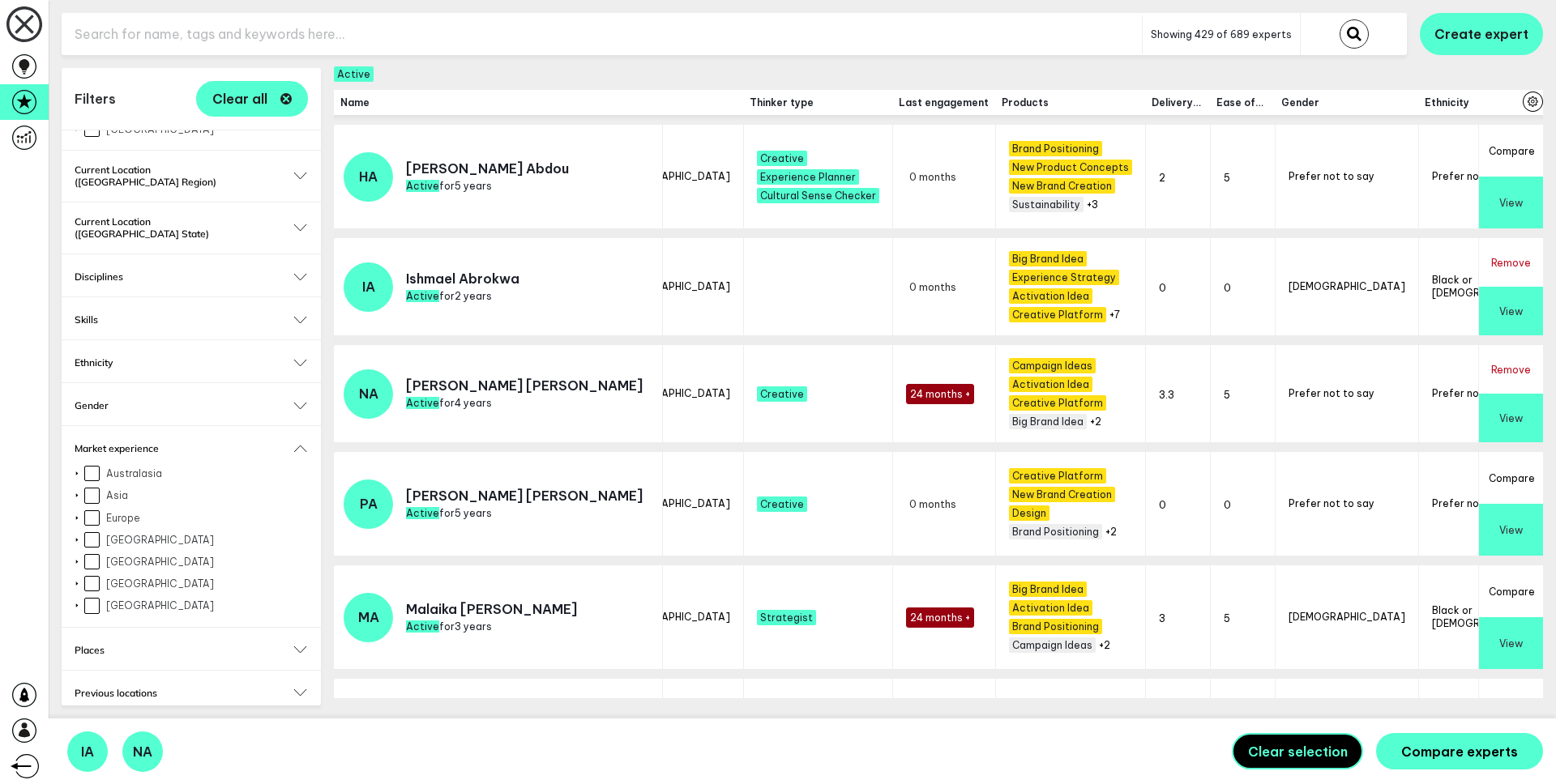
scroll to position [971, 0]
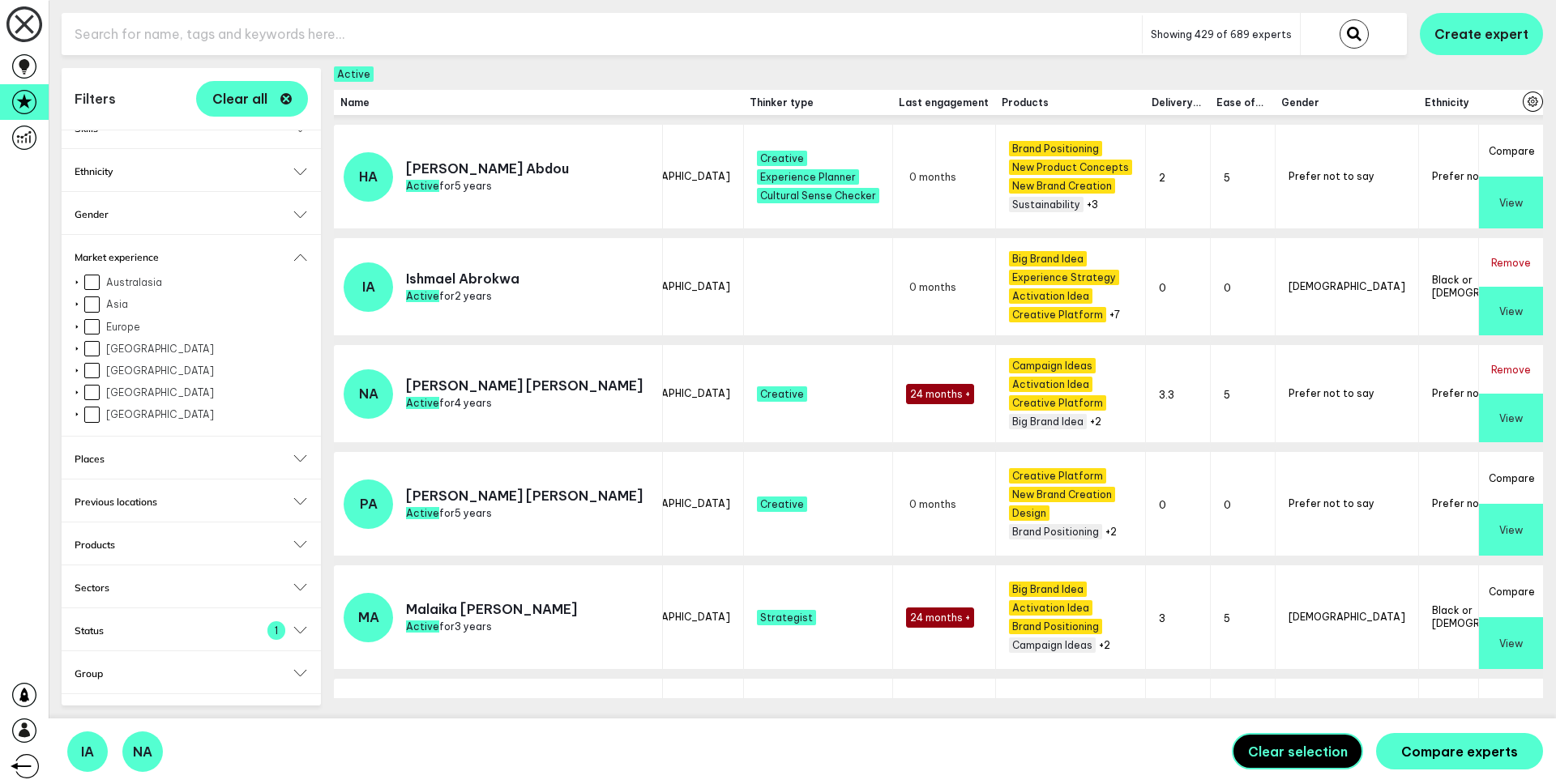
click at [185, 581] on h2 "Sectors" at bounding box center [191, 587] width 234 height 12
click at [33, 140] on icon at bounding box center [25, 138] width 25 height 24
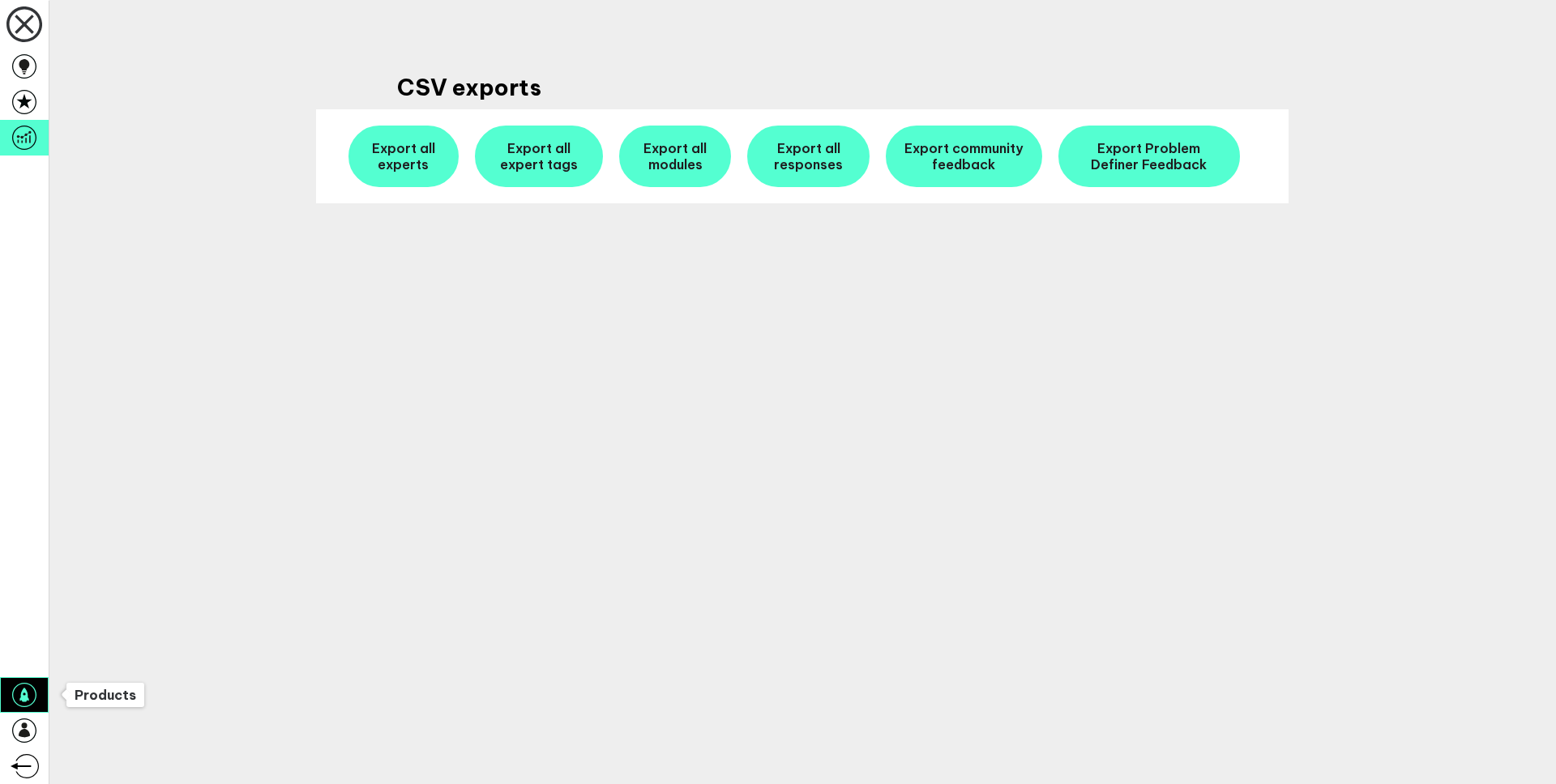
click at [29, 691] on icon at bounding box center [25, 695] width 25 height 24
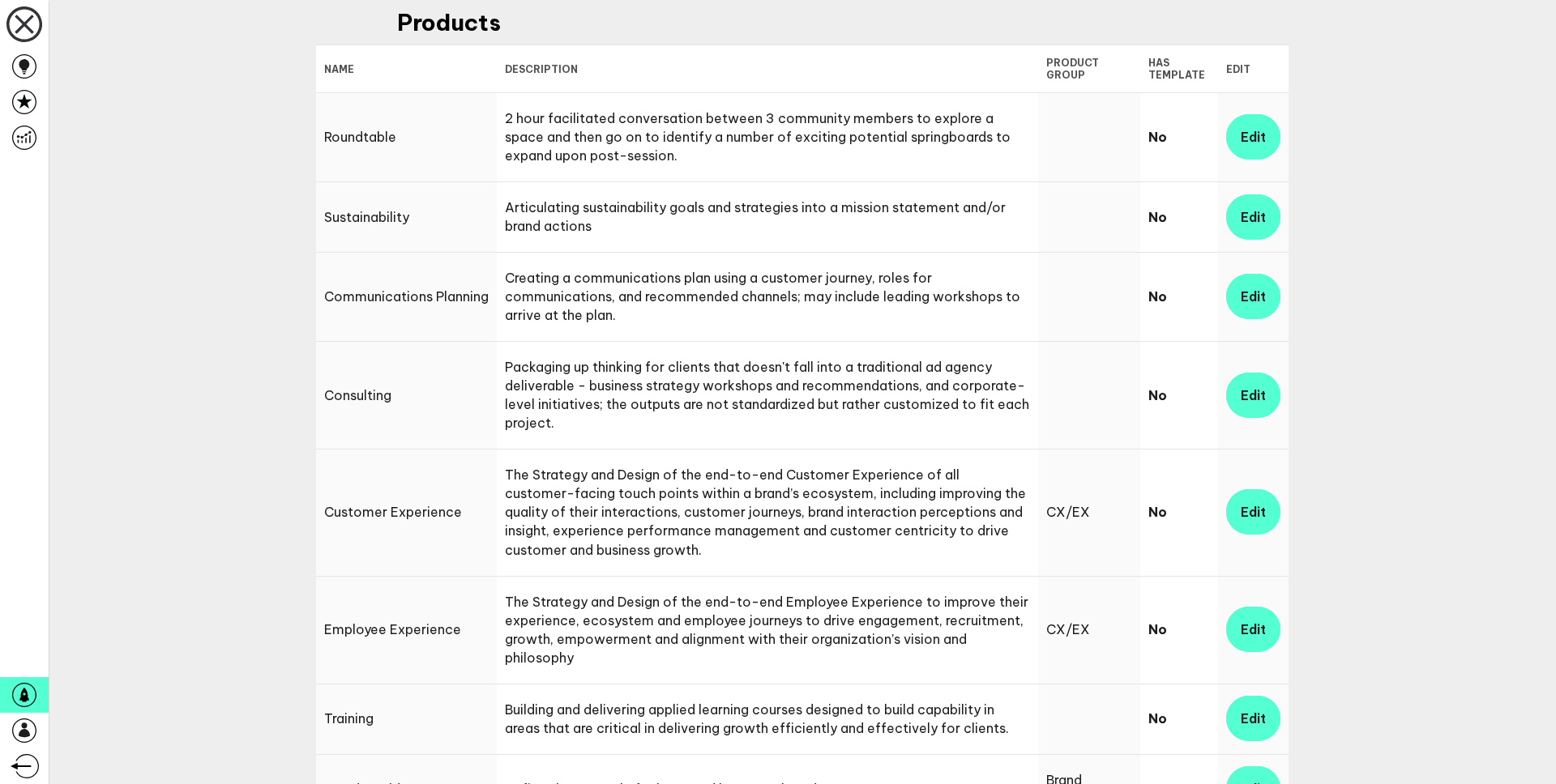
click at [529, 217] on td "Articulating sustainability goals and strategies into a mission statement and/o…" at bounding box center [767, 216] width 542 height 70
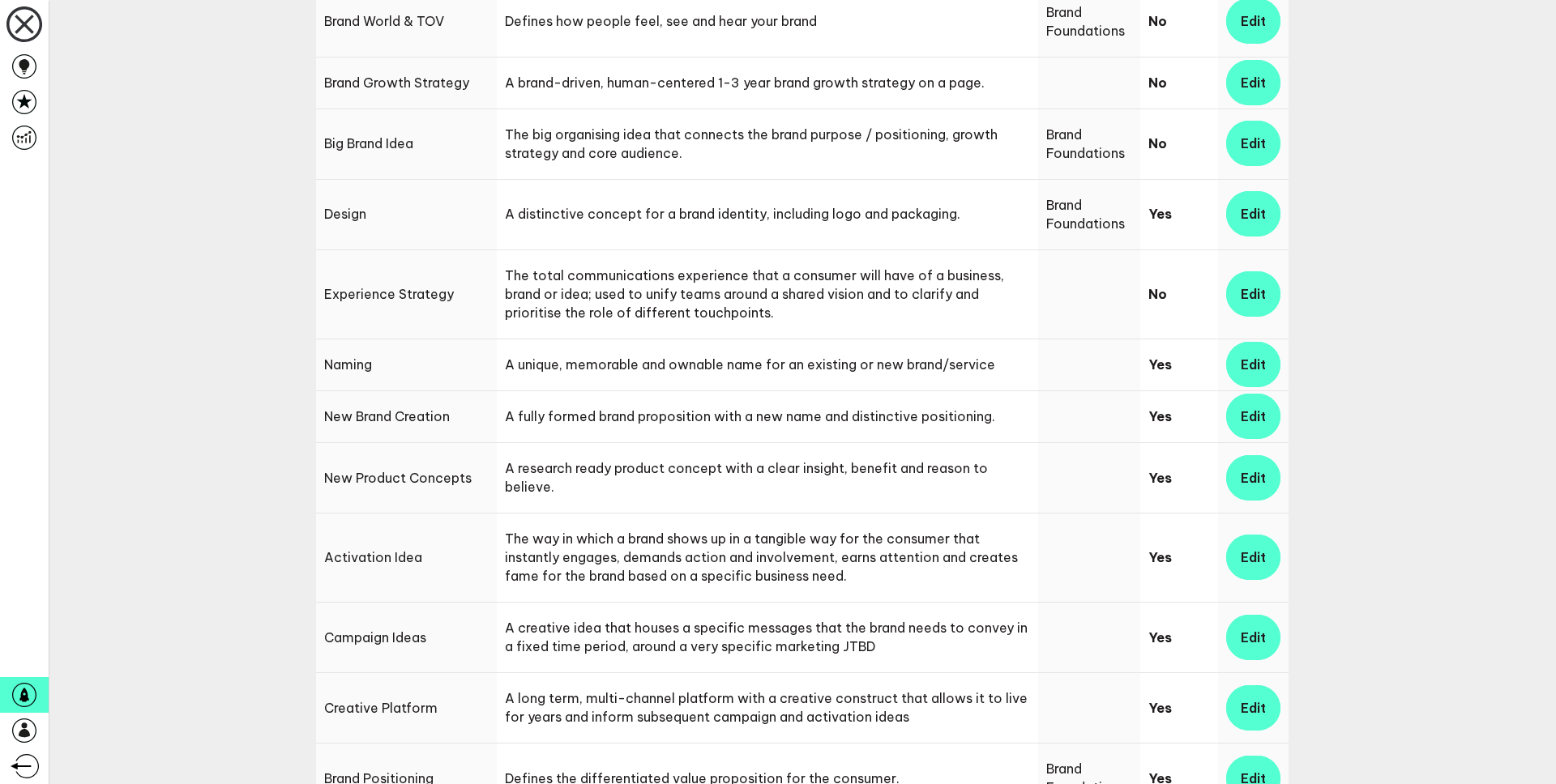
scroll to position [771, 0]
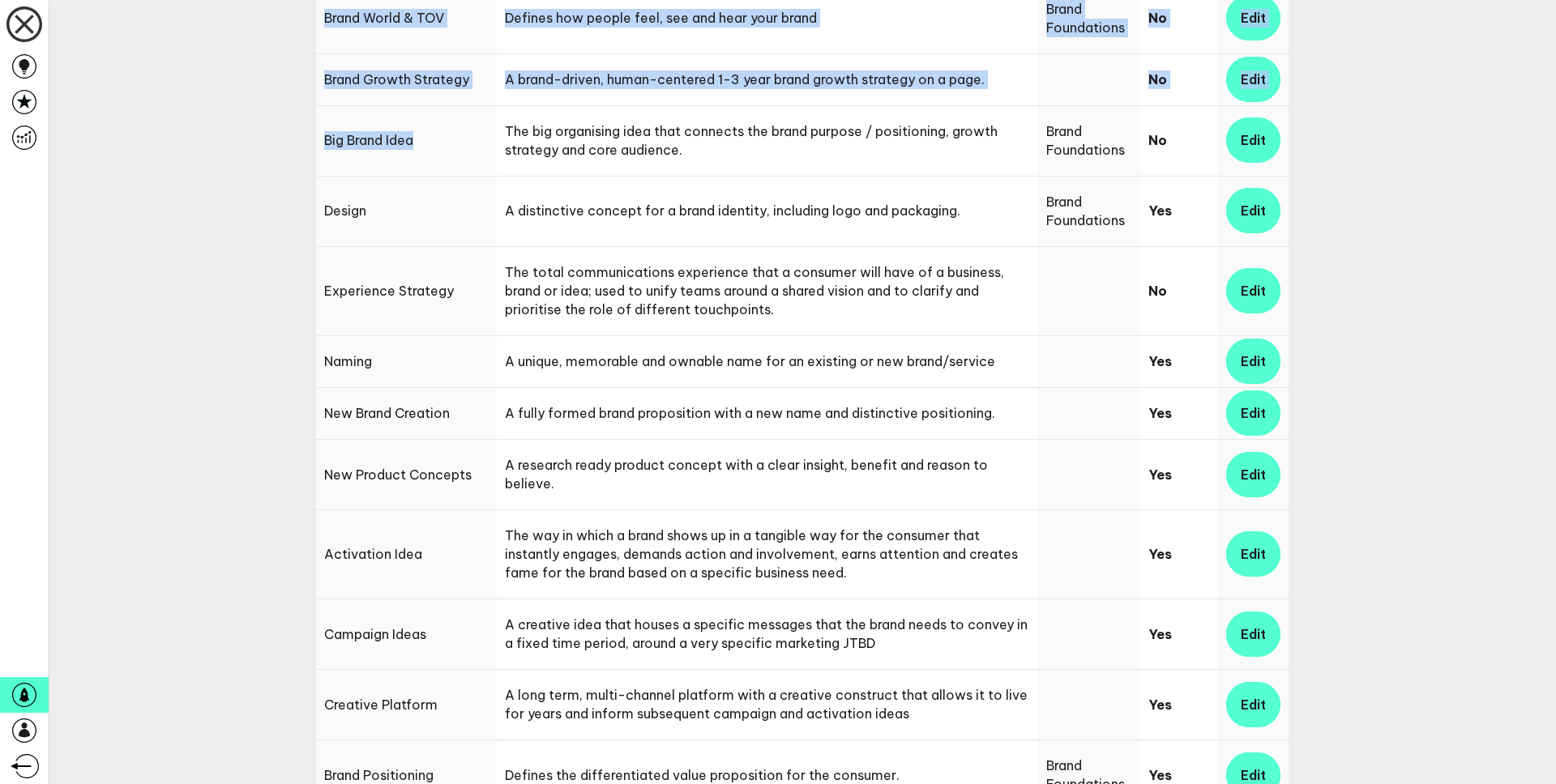
drag, startPoint x: 409, startPoint y: 145, endPoint x: 308, endPoint y: 141, distance: 101.1
click at [308, 141] on div "Data dashboard Projects Experts Reports & exports Products Django admin Logout …" at bounding box center [778, 392] width 1556 height 784
click at [379, 149] on td "Big Brand Idea" at bounding box center [406, 140] width 181 height 70
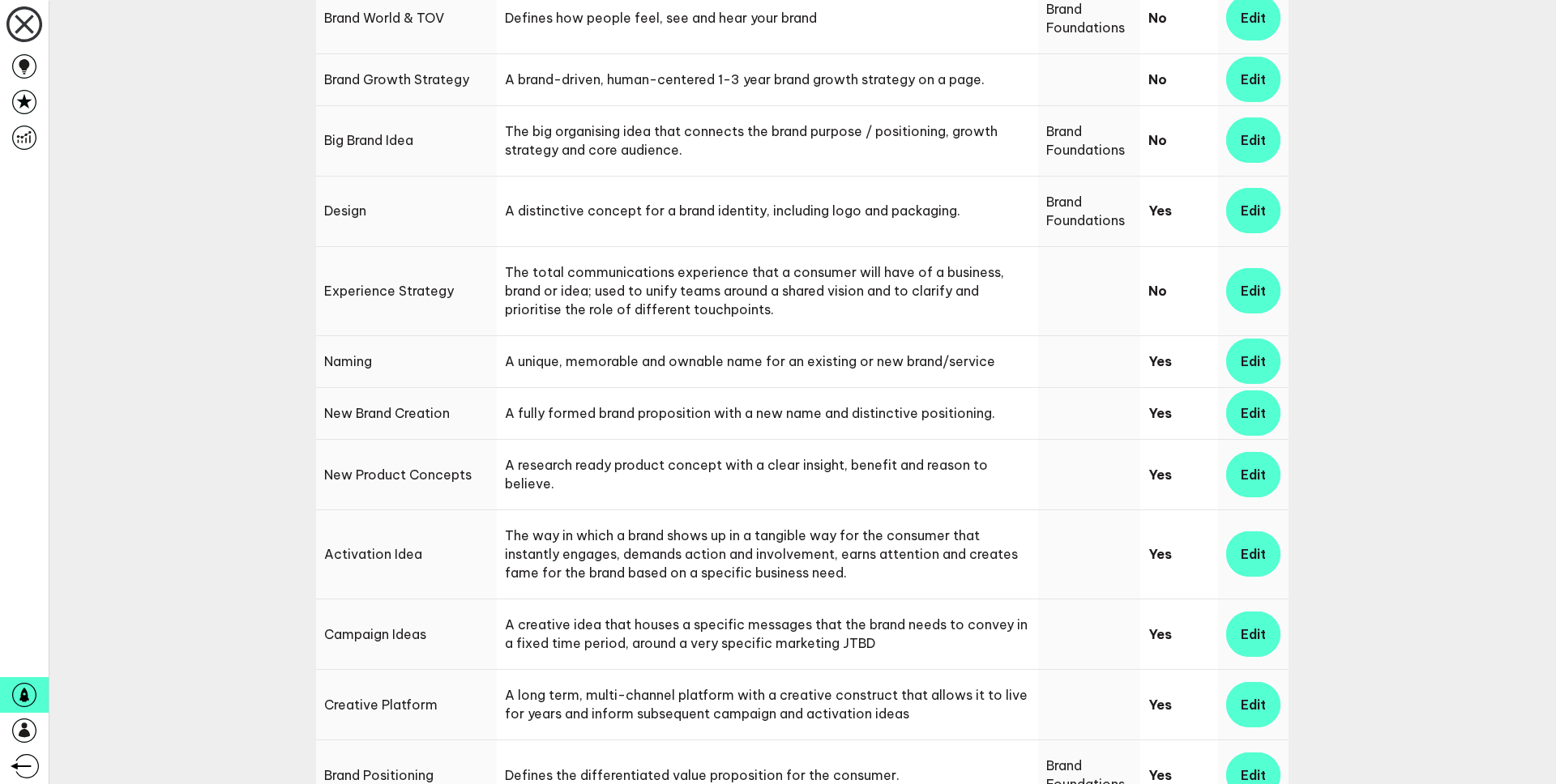
click at [537, 136] on td "The big organising idea that connects the brand purpose / positioning, growth s…" at bounding box center [767, 140] width 542 height 70
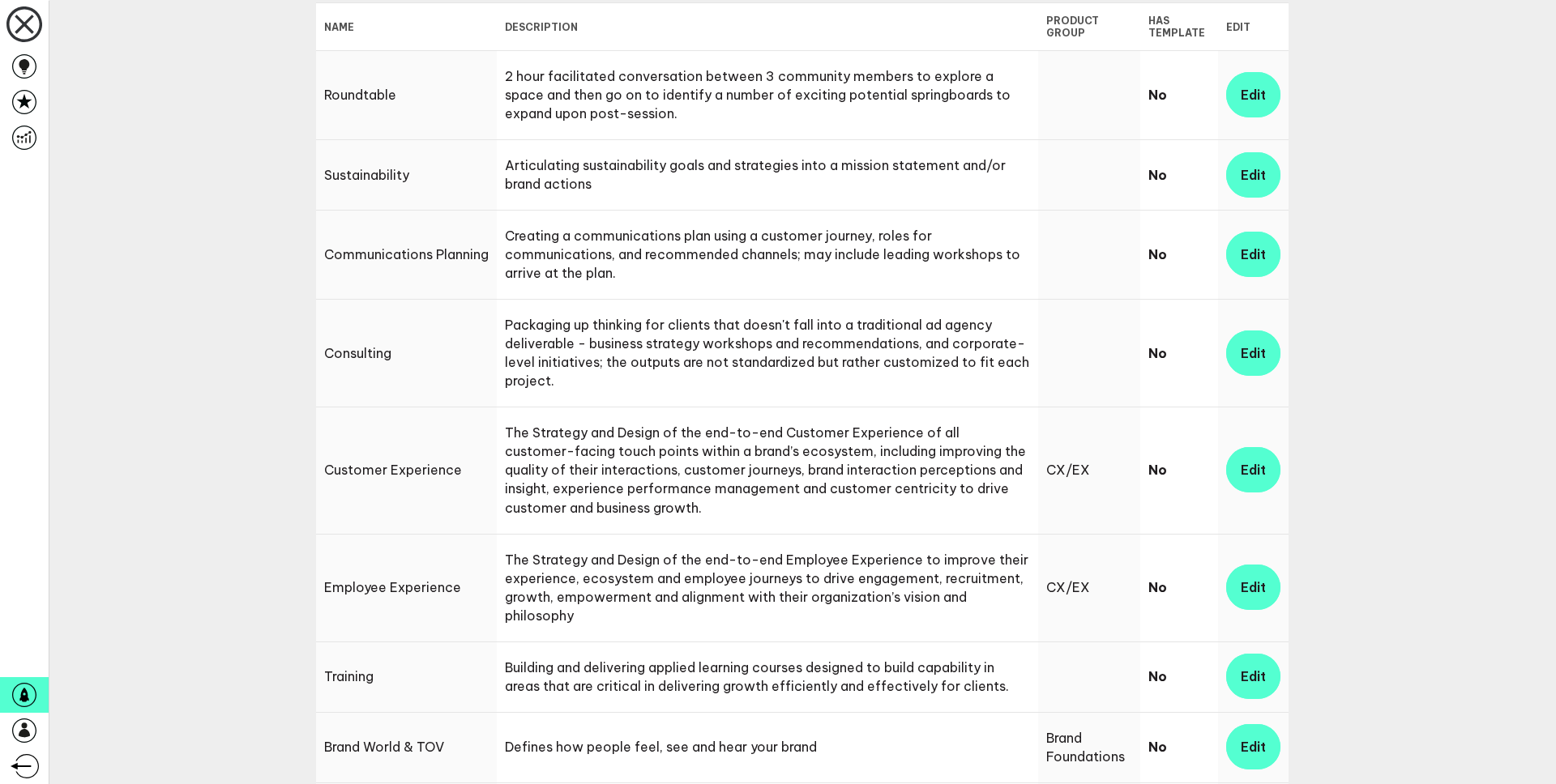
scroll to position [0, 0]
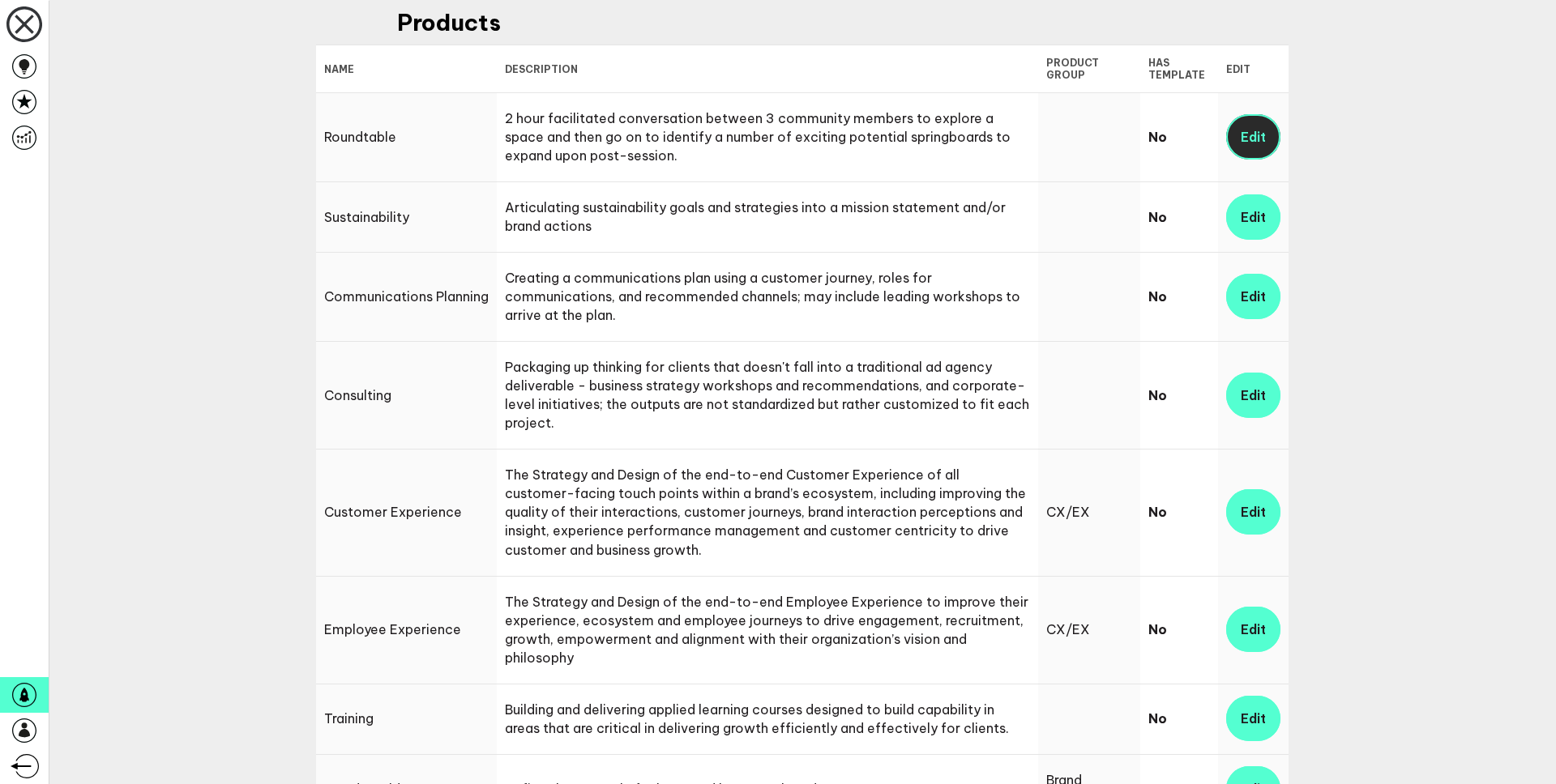
click at [1252, 147] on link "Edit" at bounding box center [1253, 137] width 54 height 46
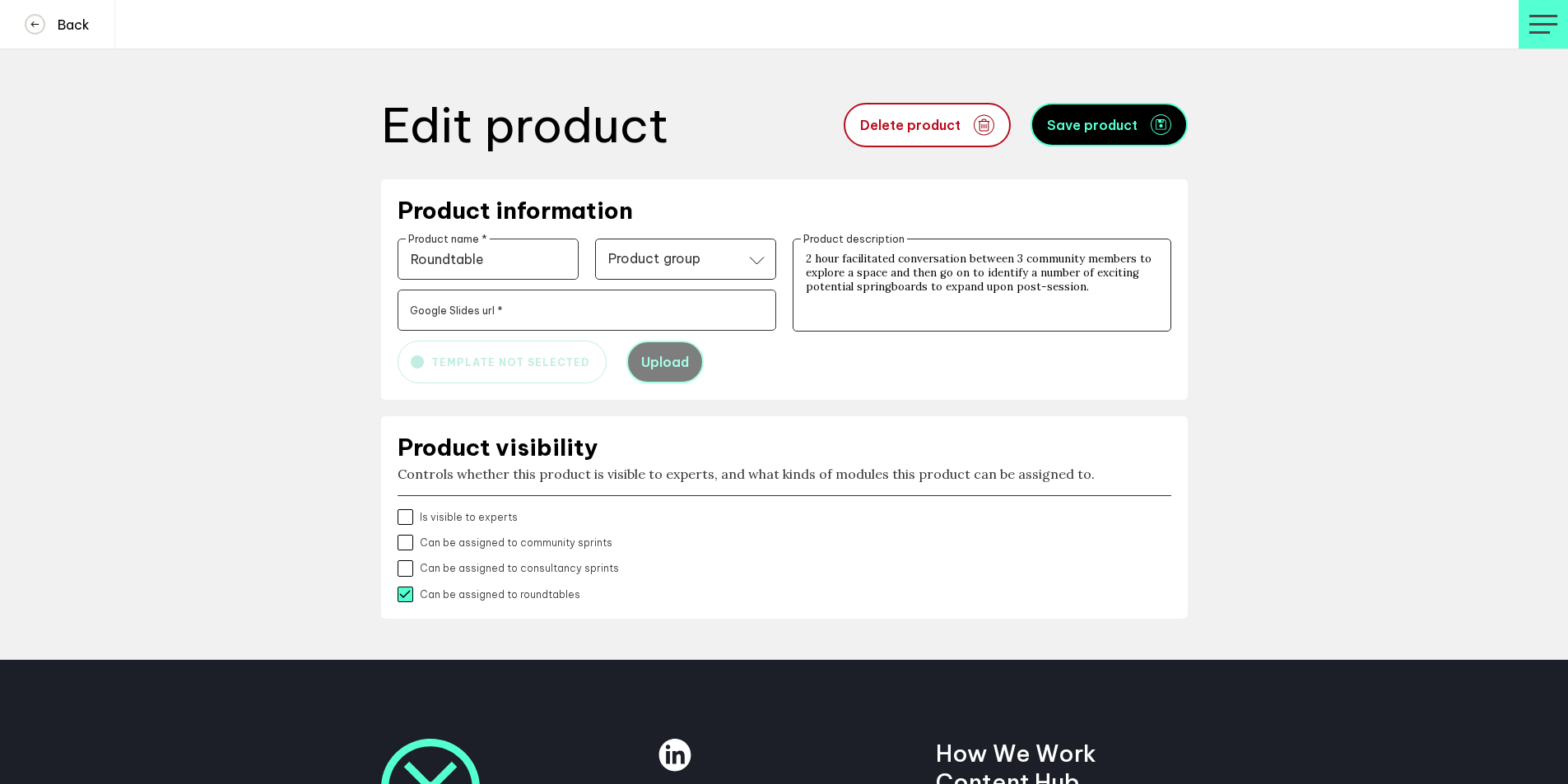
click at [449, 314] on label "Google Slides url *" at bounding box center [456, 310] width 93 height 12
click at [449, 314] on input "Google Slides url *" at bounding box center [587, 310] width 378 height 41
click at [61, 31] on h4 "Back" at bounding box center [68, 25] width 45 height 17
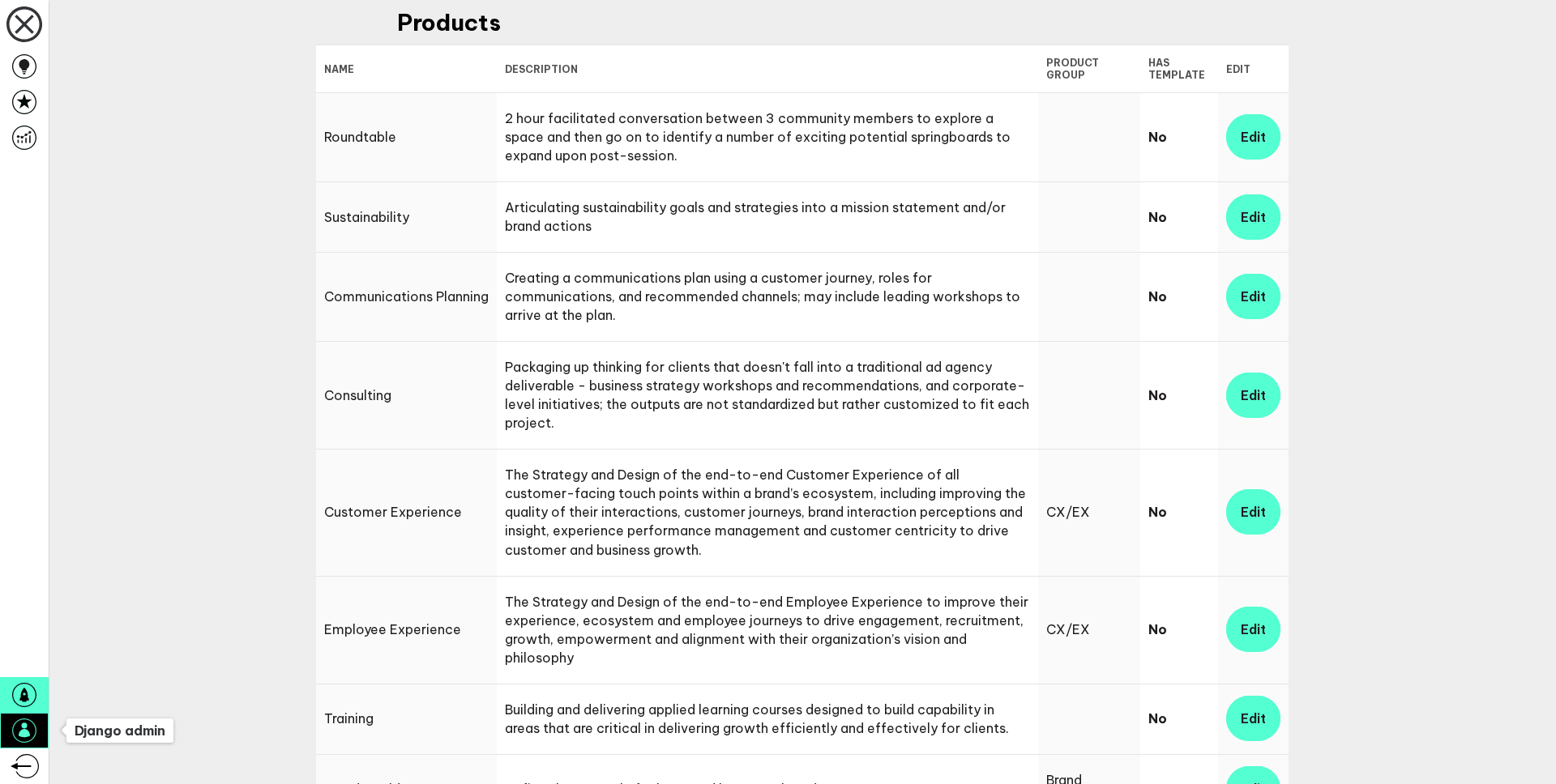
click at [25, 729] on icon at bounding box center [25, 731] width 25 height 24
click at [25, 99] on icon at bounding box center [25, 102] width 25 height 24
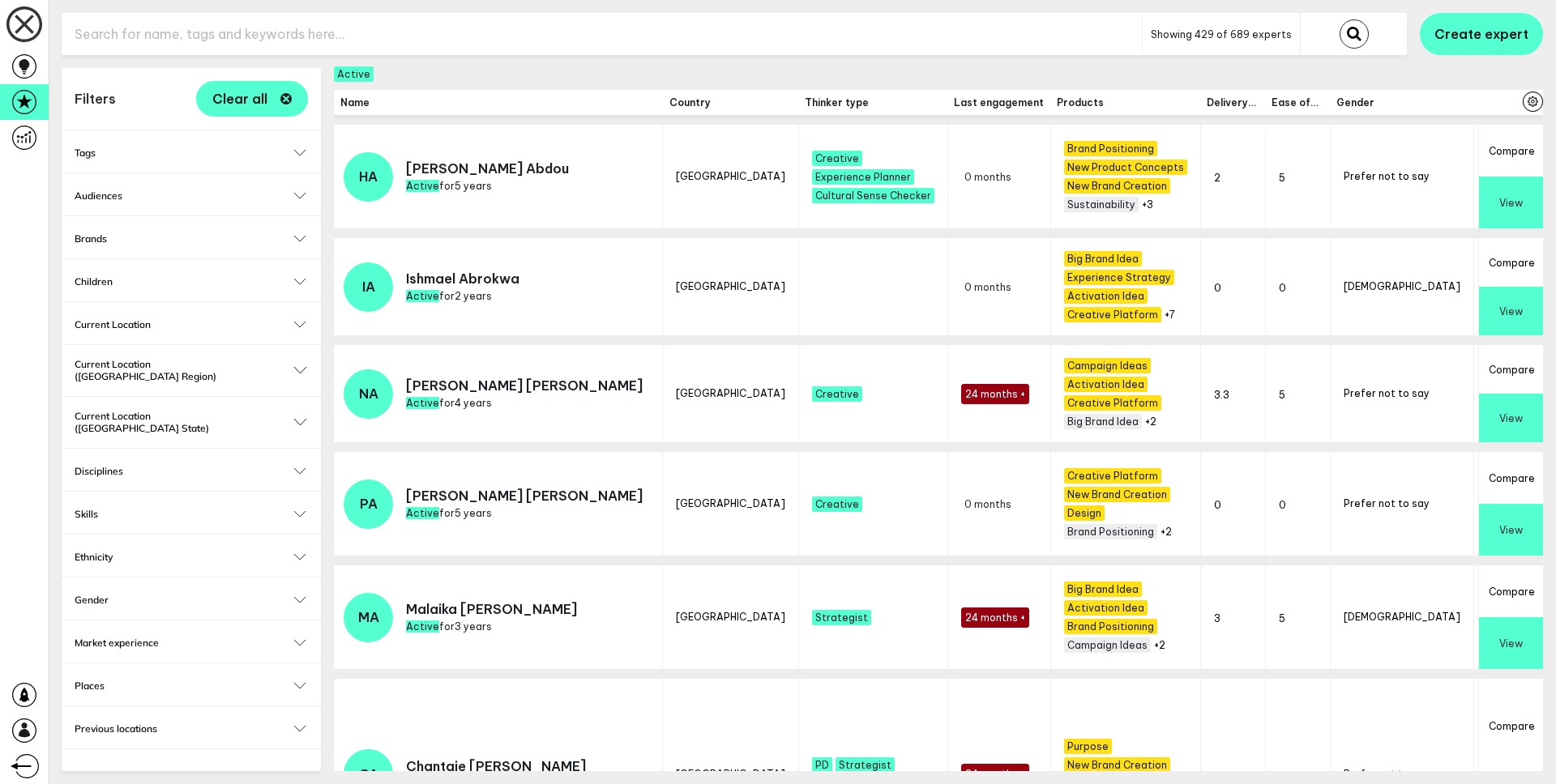
click at [172, 36] on input "text" at bounding box center [601, 34] width 1080 height 40
click at [109, 187] on div "Audiences Babies (under [DEMOGRAPHIC_DATA]) Young Kids ([DEMOGRAPHIC_DATA]) Mil…" at bounding box center [190, 194] width 259 height 42
click at [111, 194] on h2 "Audiences" at bounding box center [191, 195] width 234 height 12
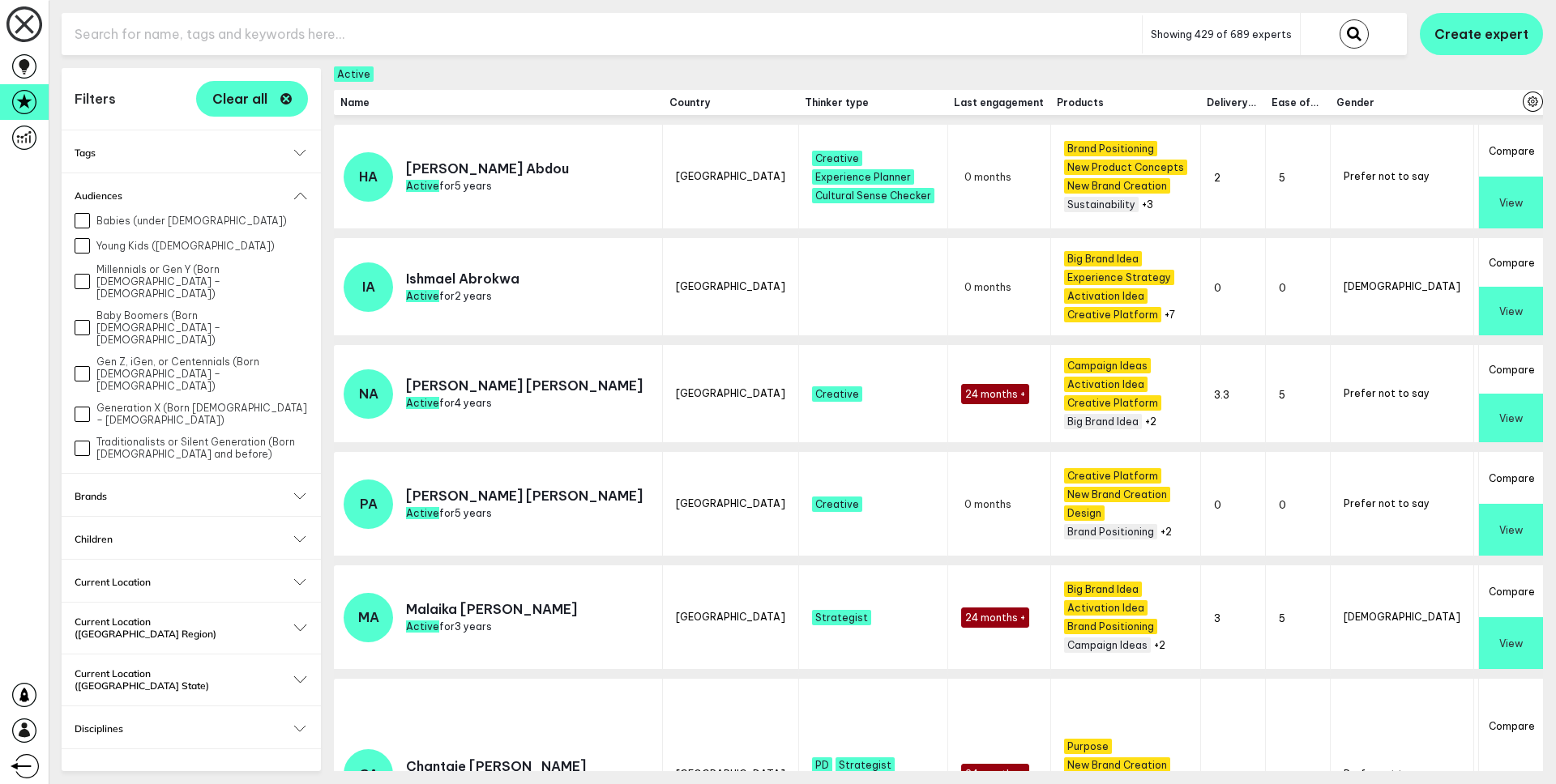
click at [126, 150] on h2 "Tags" at bounding box center [191, 153] width 234 height 12
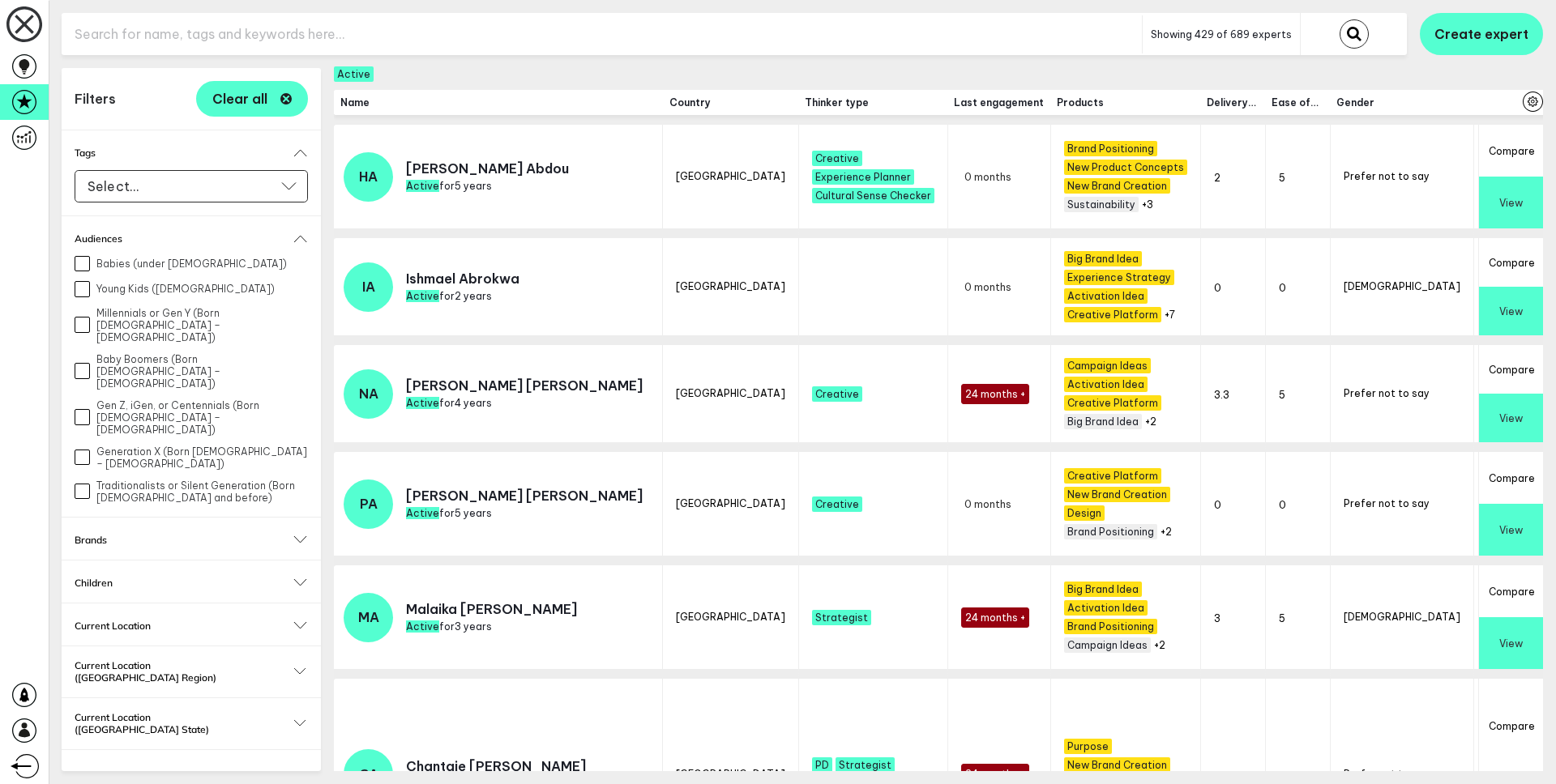
click at [82, 259] on input "Babies (under [DEMOGRAPHIC_DATA])" at bounding box center [82, 263] width 16 height 16
checkbox input "true"
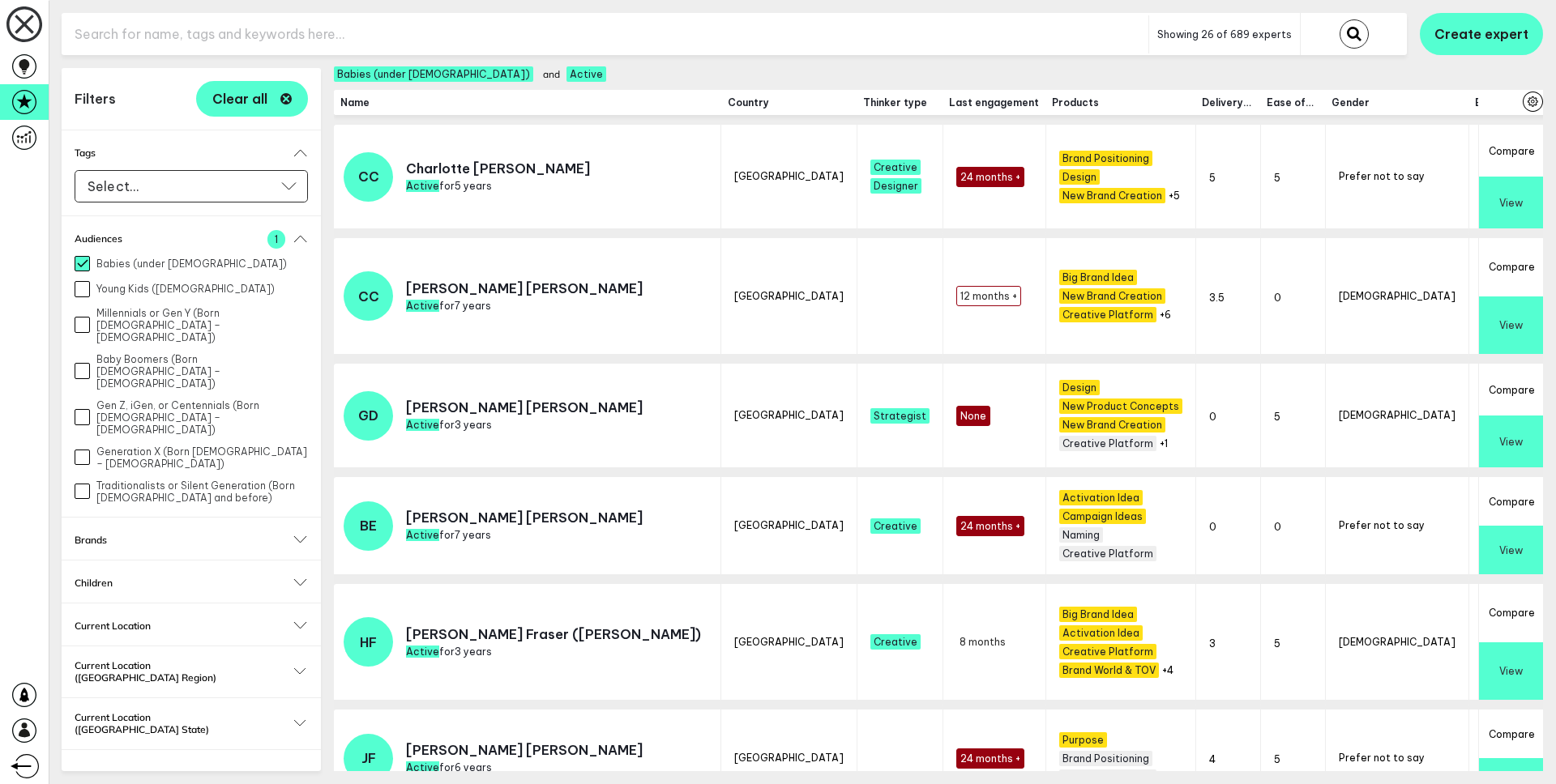
click at [87, 317] on input "Millennials or Gen Y (Born [DEMOGRAPHIC_DATA] – [DEMOGRAPHIC_DATA])" at bounding box center [82, 324] width 16 height 16
checkbox input "true"
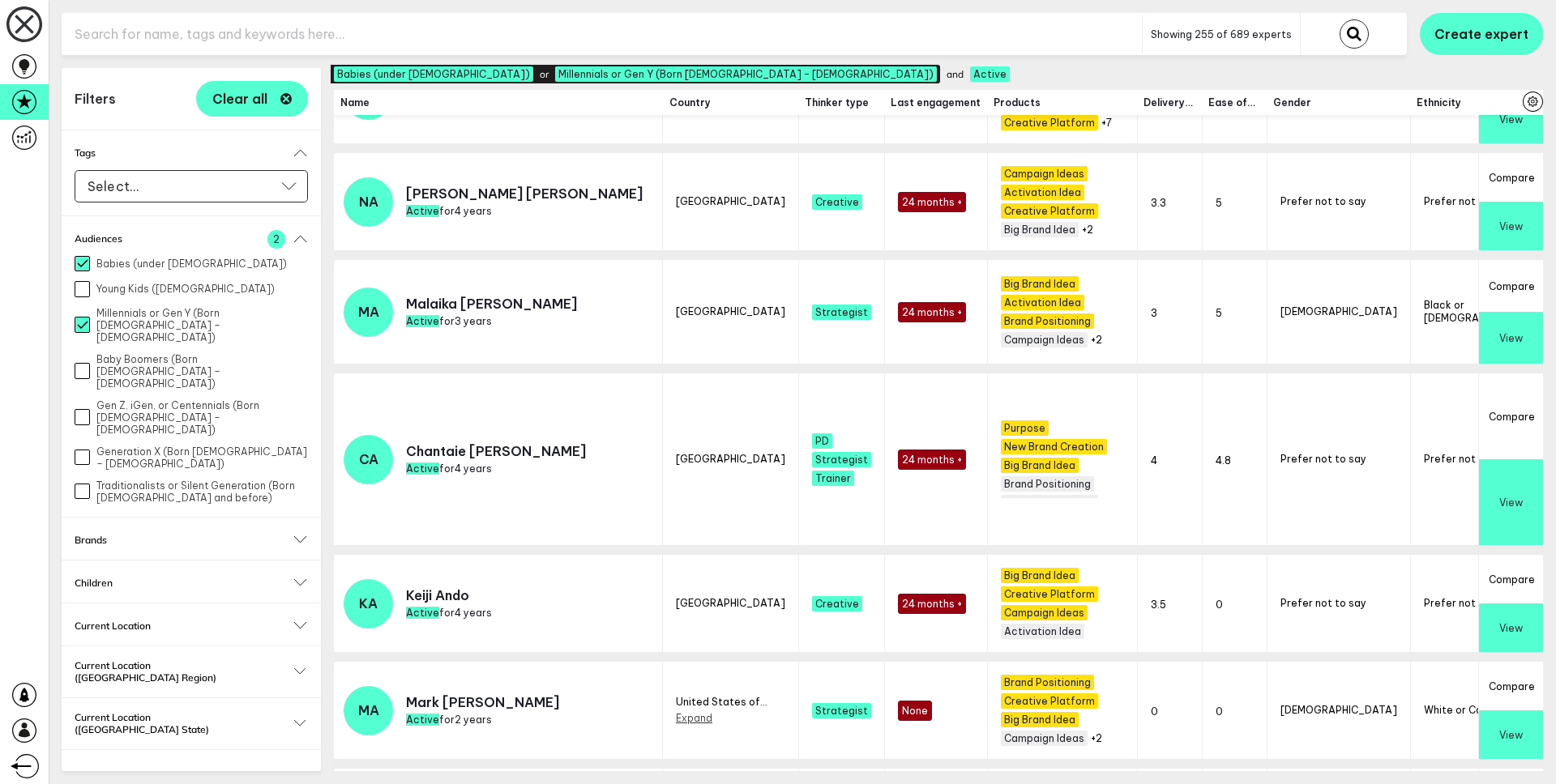
scroll to position [186, 0]
click at [251, 105] on span "Clear all" at bounding box center [239, 99] width 55 height 13
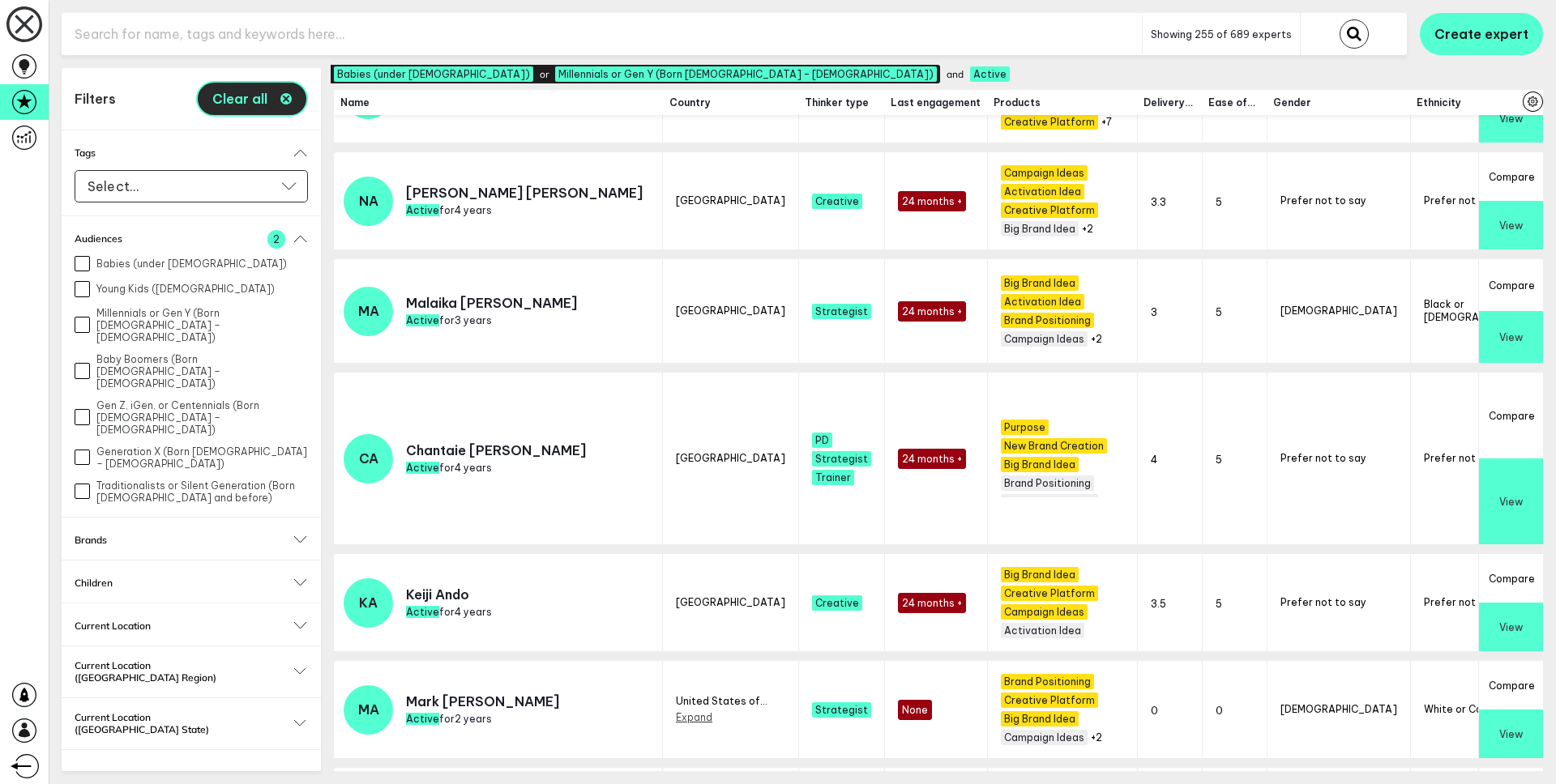
checkbox input "false"
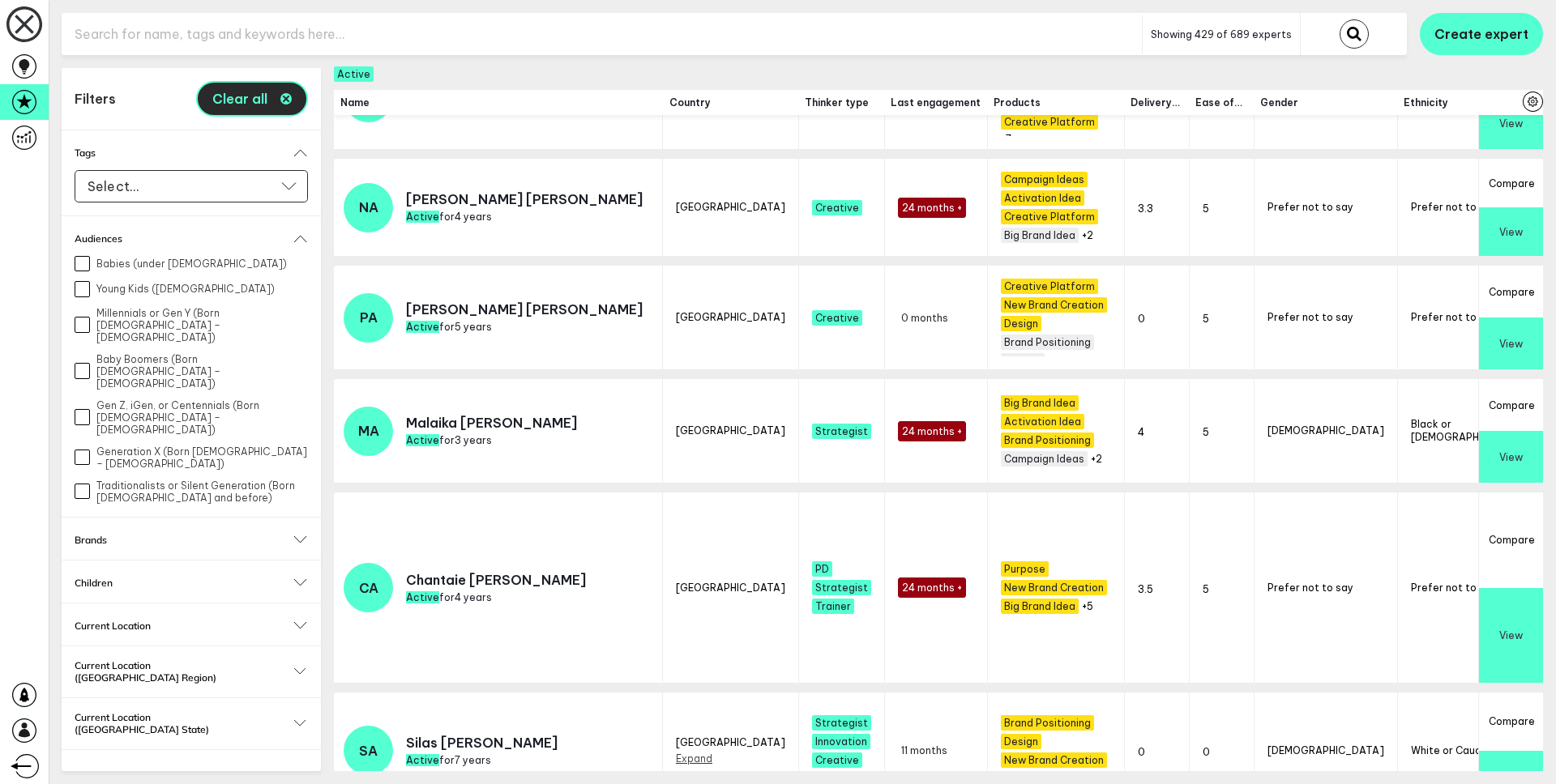
scroll to position [196, 0]
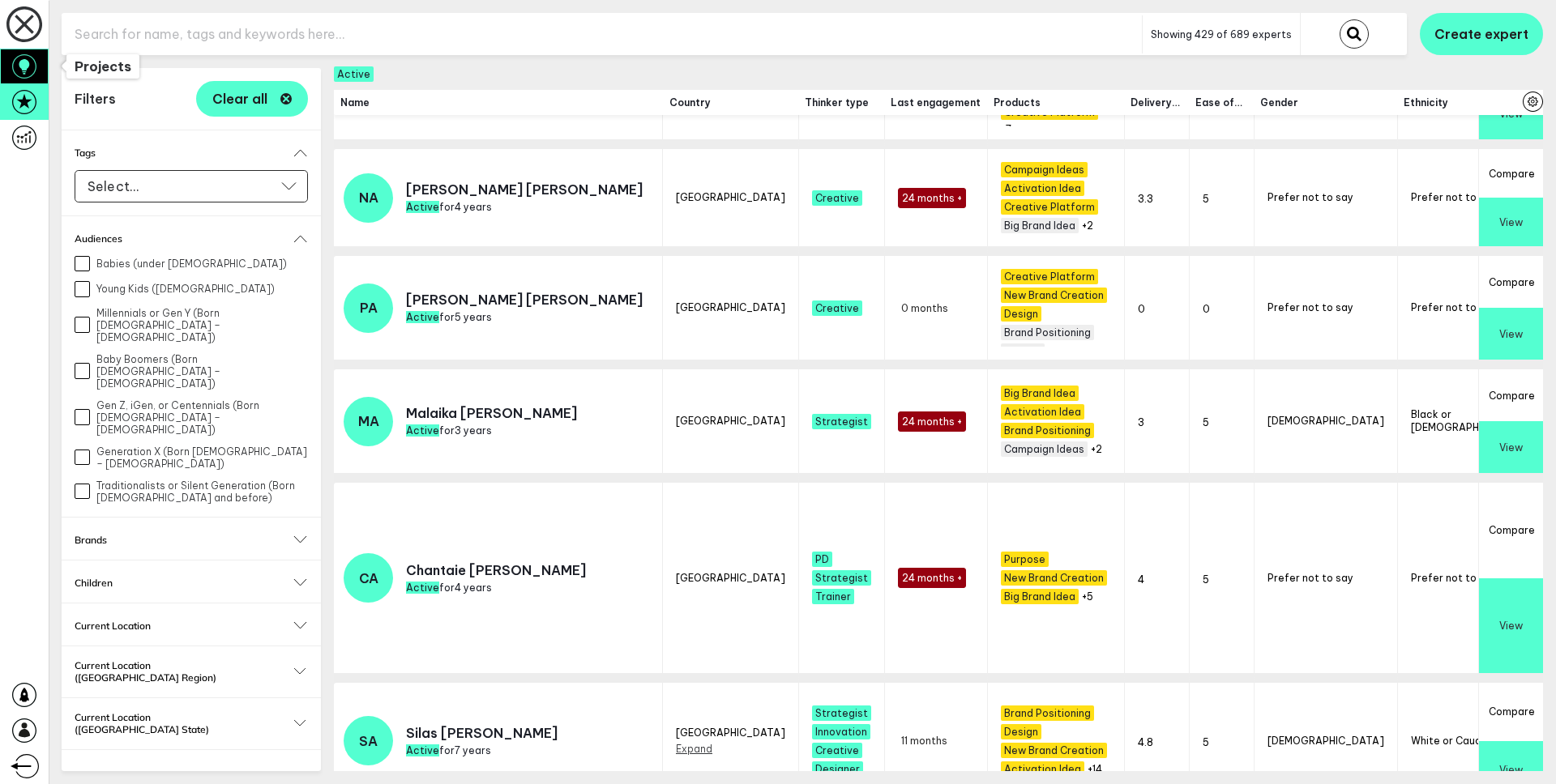
click at [25, 69] on icon at bounding box center [25, 72] width 5 height 5
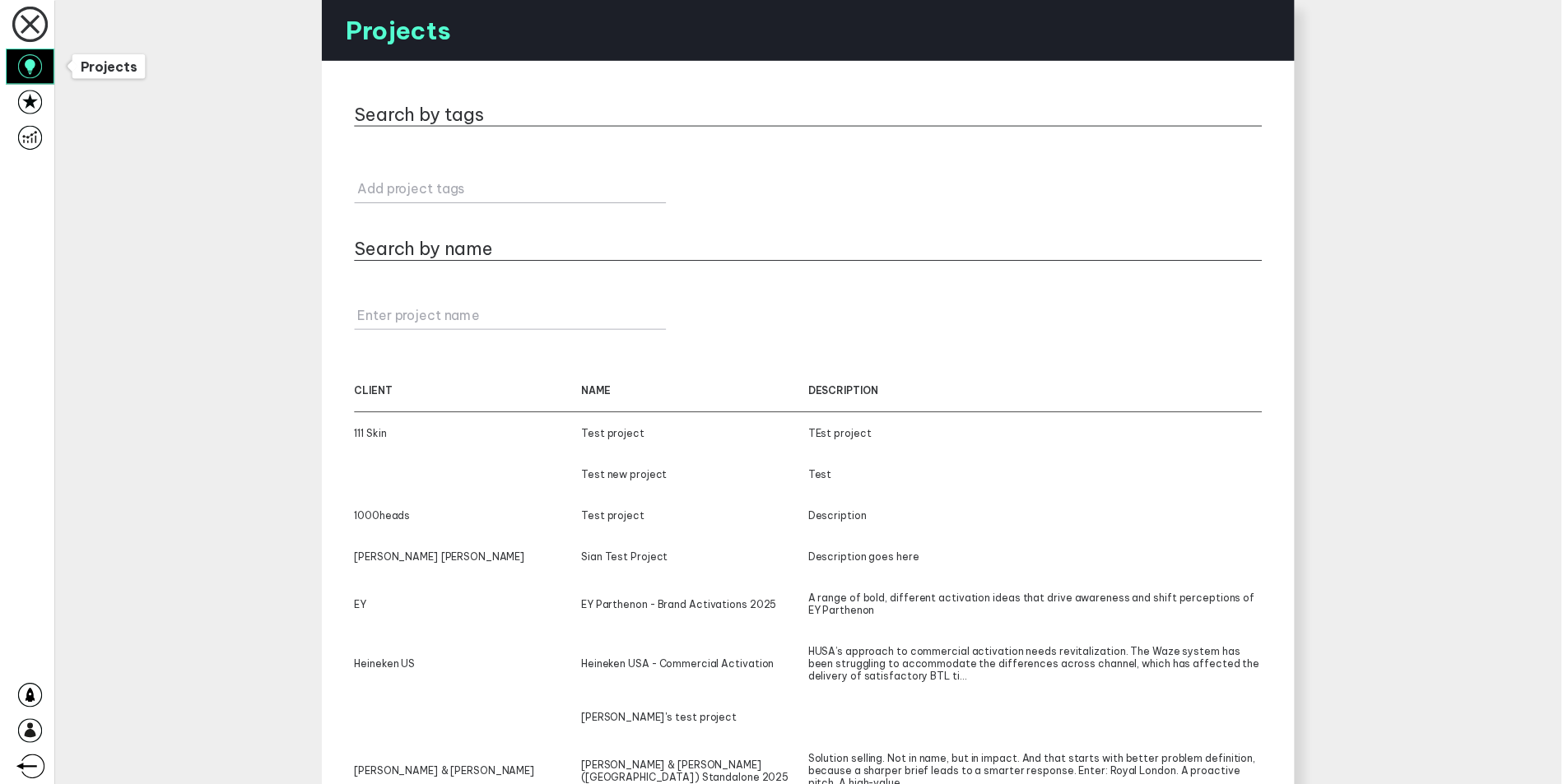
scroll to position [151, 0]
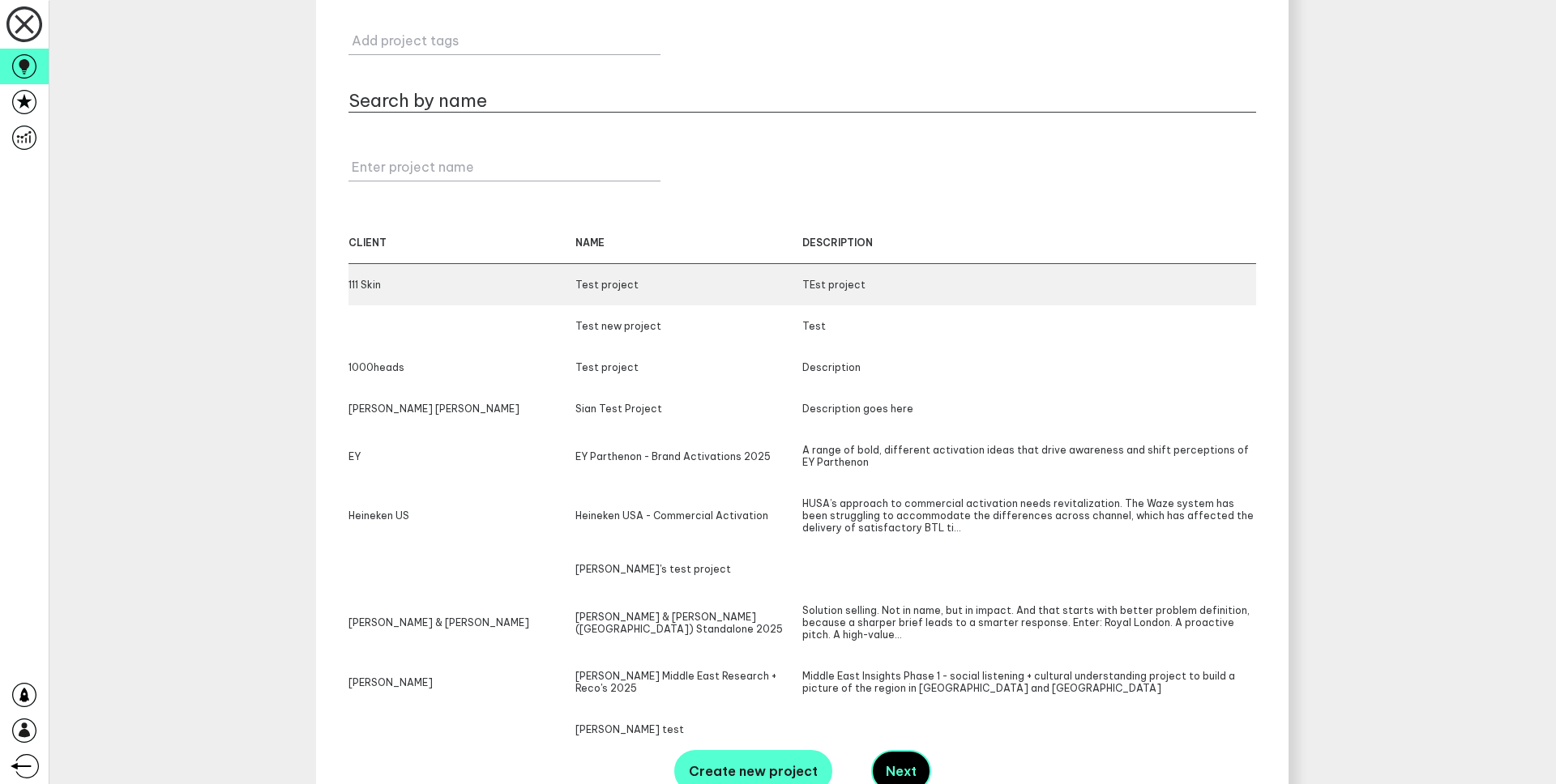
click at [408, 279] on div "111 Skin" at bounding box center [462, 284] width 227 height 12
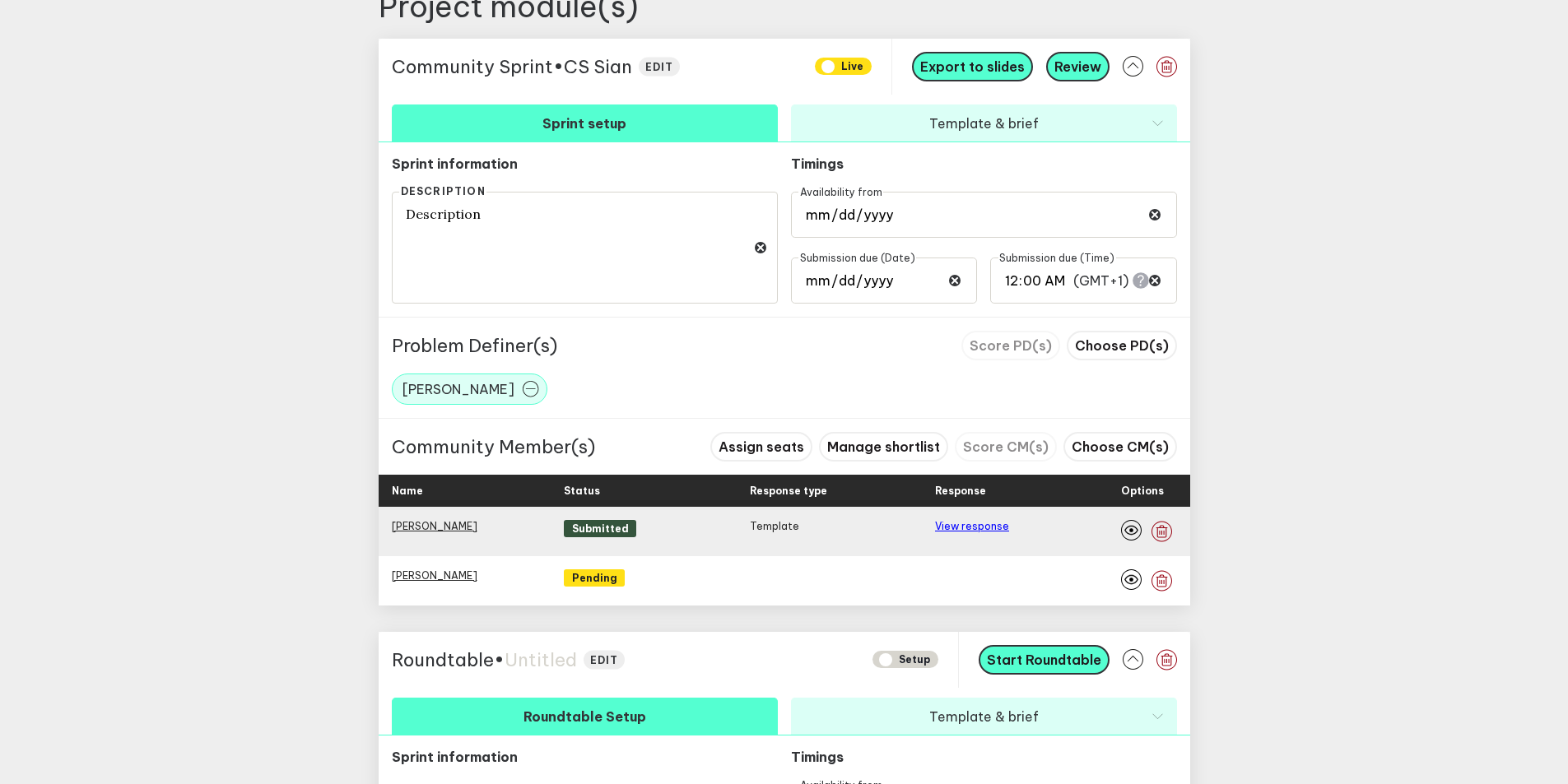
scroll to position [620, 0]
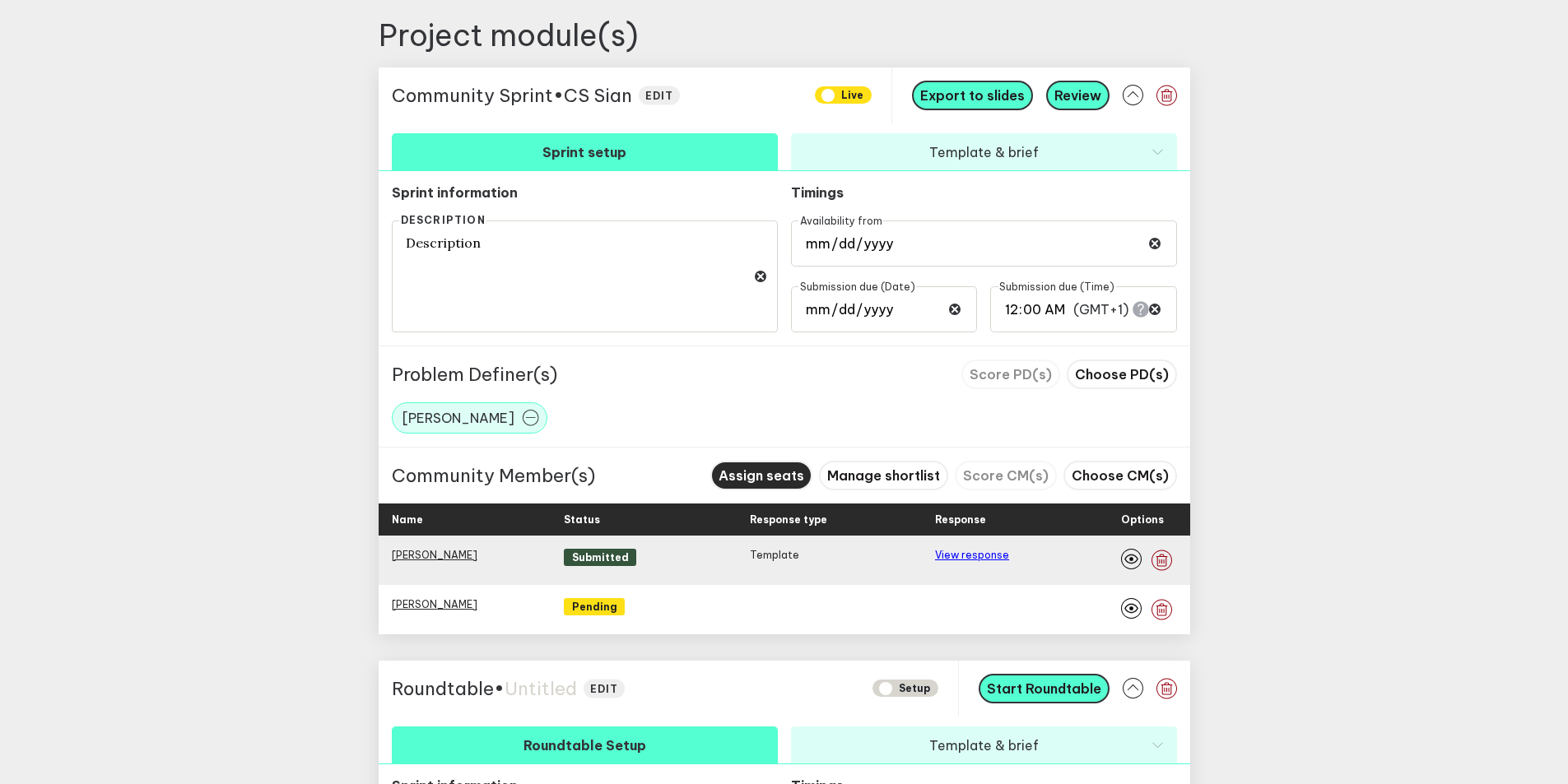
click at [789, 480] on span "Assign seats" at bounding box center [761, 475] width 85 height 17
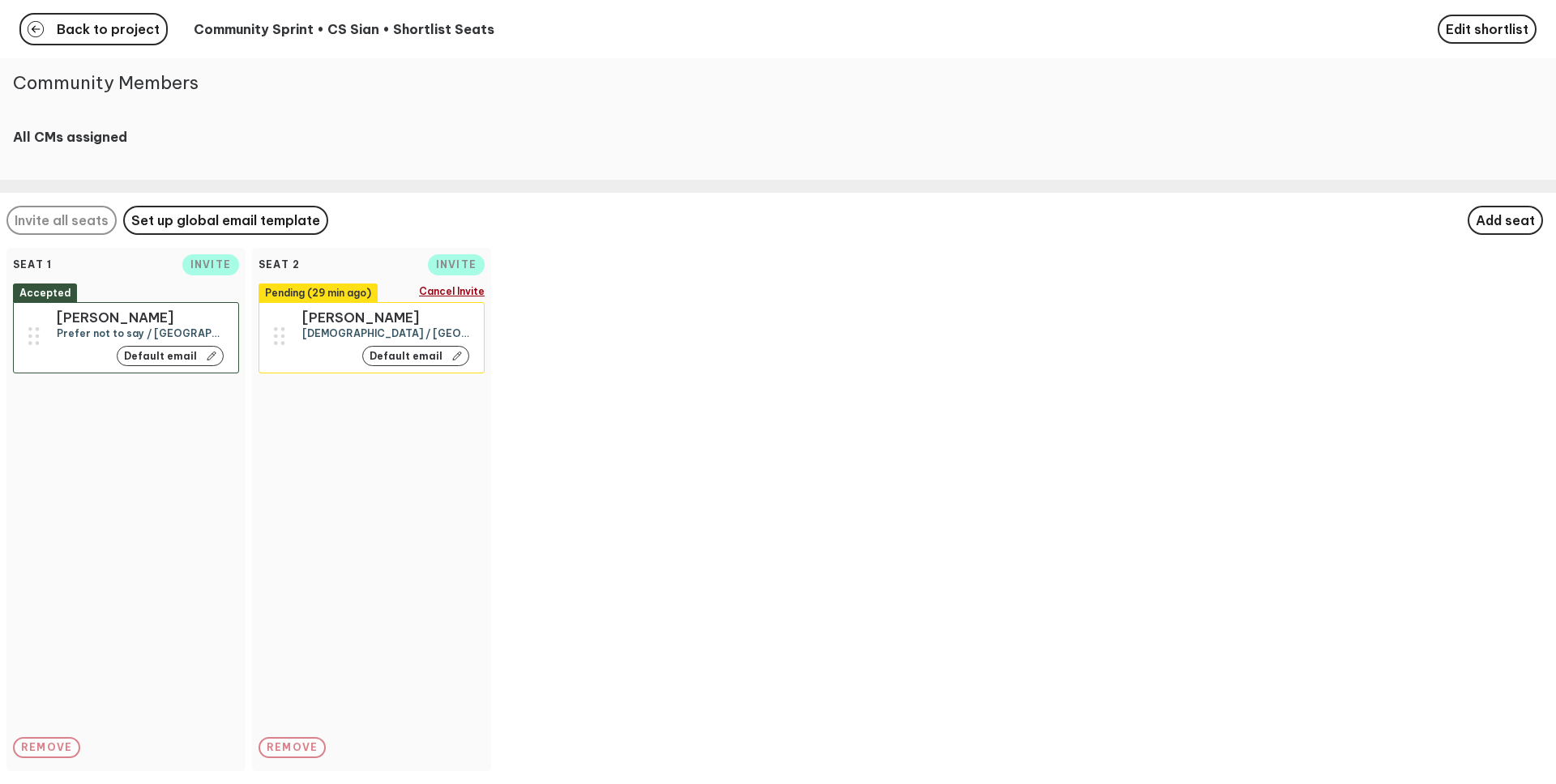
click at [335, 340] on div "[DEMOGRAPHIC_DATA] / [GEOGRAPHIC_DATA] / N/A" at bounding box center [386, 333] width 167 height 12
click at [298, 737] on div "remove" at bounding box center [371, 748] width 226 height 21
click at [238, 227] on span "Set up global email template" at bounding box center [225, 220] width 189 height 16
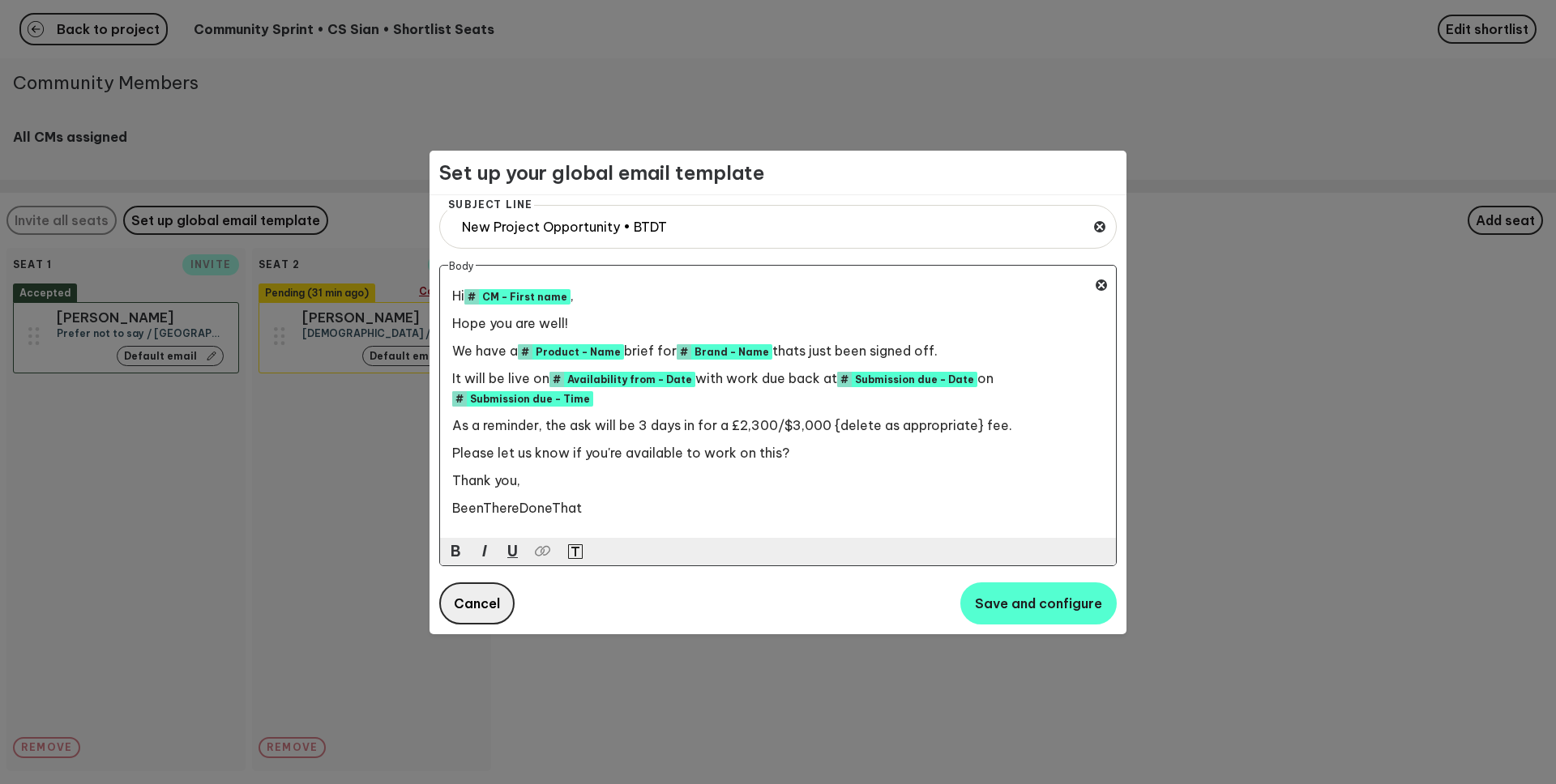
click at [484, 608] on span "Cancel" at bounding box center [477, 604] width 47 height 16
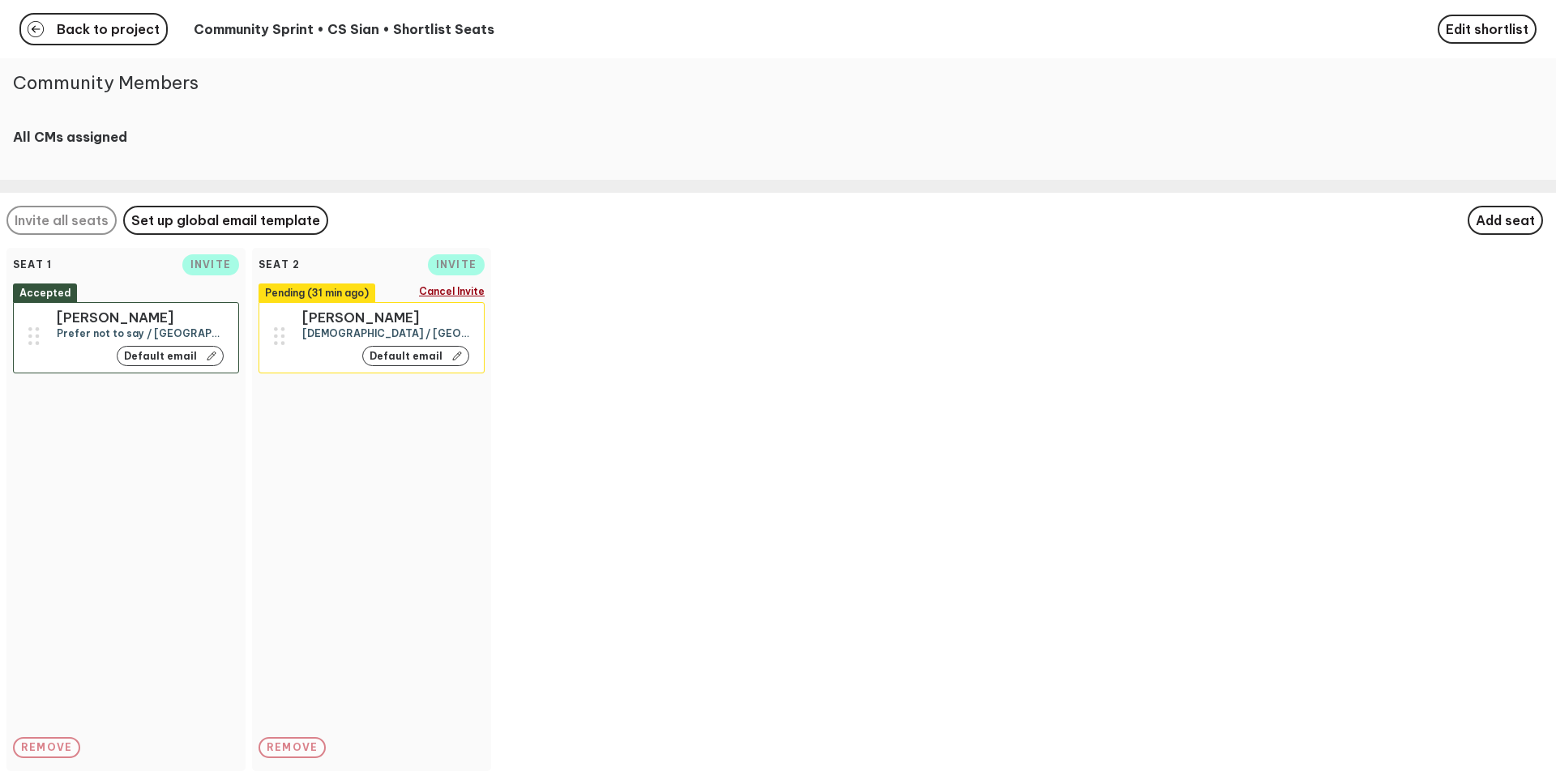
click at [168, 366] on button "Default email" at bounding box center [170, 356] width 107 height 20
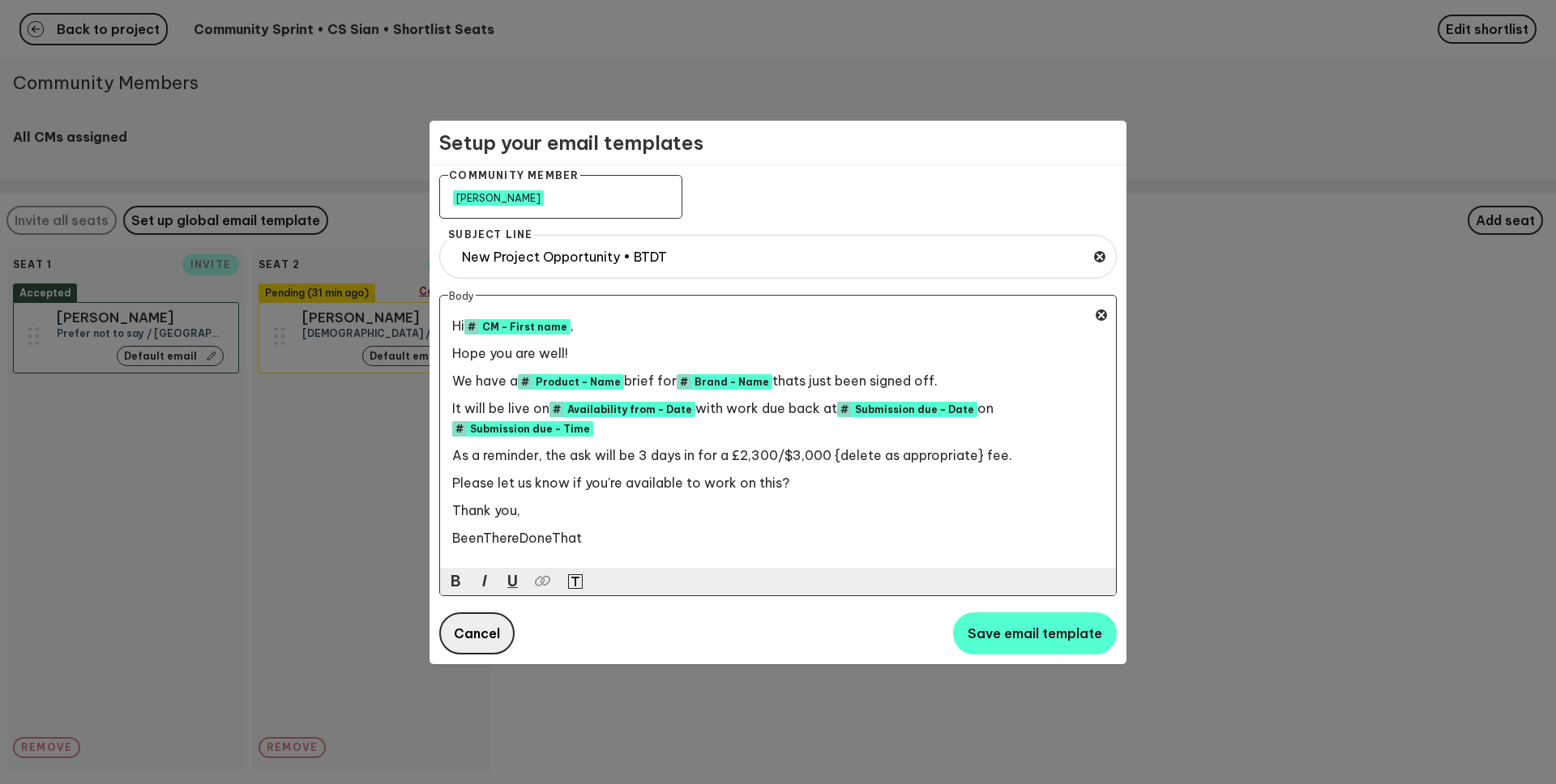
click at [466, 629] on span "Cancel" at bounding box center [477, 634] width 47 height 16
